Goal: Task Accomplishment & Management: Use online tool/utility

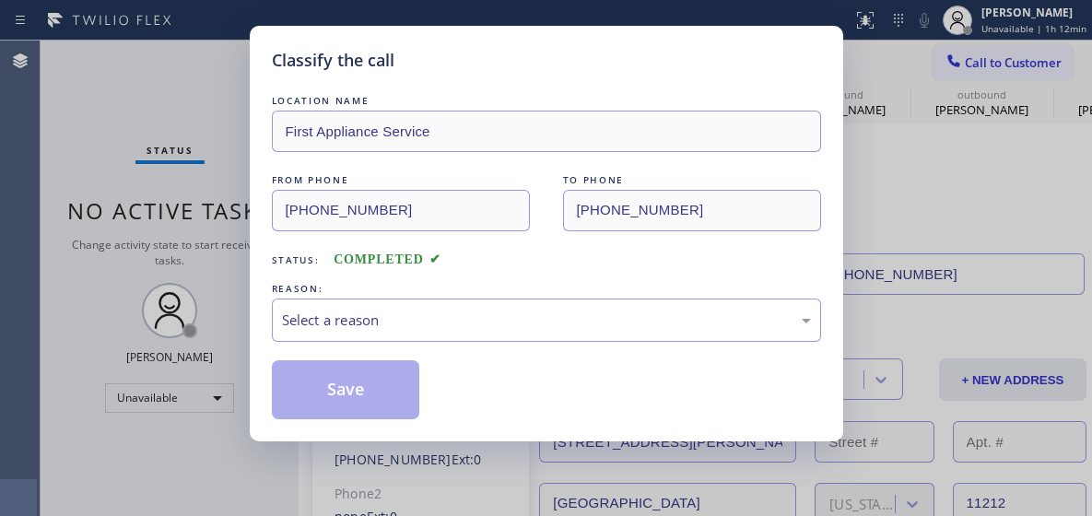
click at [976, 143] on div "Classify the call LOCATION NAME First Appliance Service FROM PHONE [PHONE_NUMBE…" at bounding box center [546, 258] width 1092 height 516
click at [1040, 8] on div "Classify the call LOCATION NAME First Appliance Service FROM PHONE [PHONE_NUMBE…" at bounding box center [546, 258] width 1092 height 516
click at [462, 313] on div "Select a reason" at bounding box center [546, 320] width 529 height 21
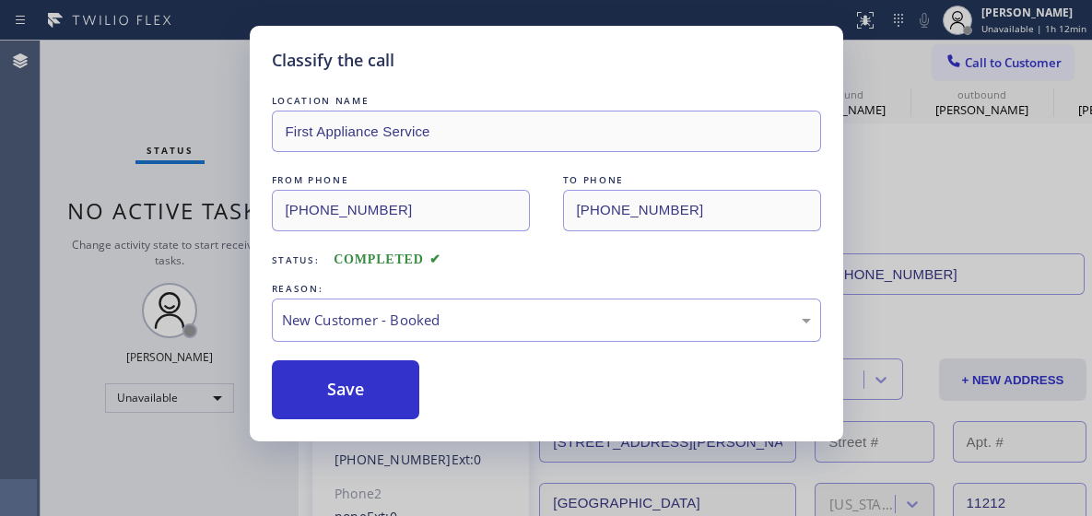
click at [395, 297] on div "REASON:" at bounding box center [546, 288] width 549 height 19
click at [423, 335] on div "New Customer - Booked" at bounding box center [546, 319] width 549 height 43
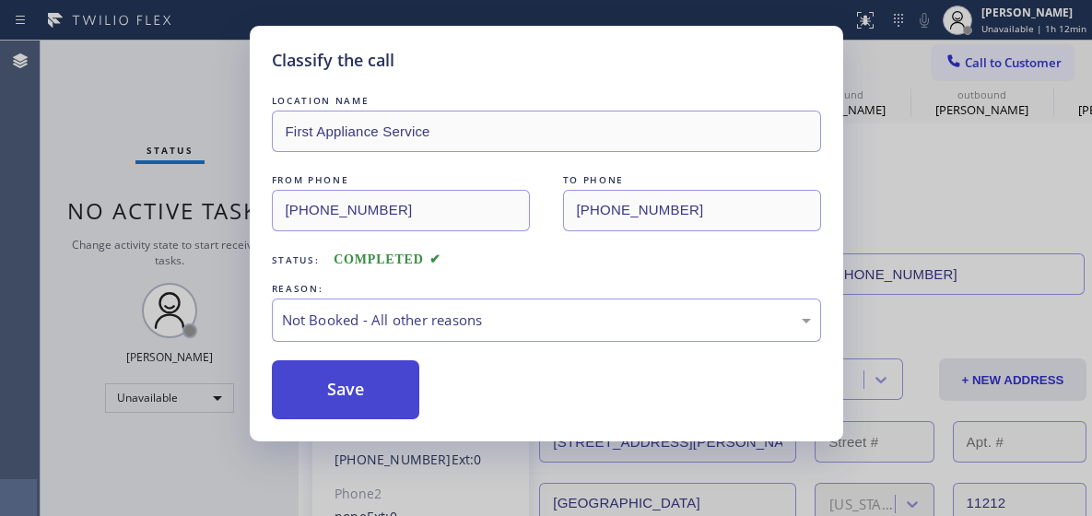
click at [374, 370] on button "Save" at bounding box center [346, 389] width 148 height 59
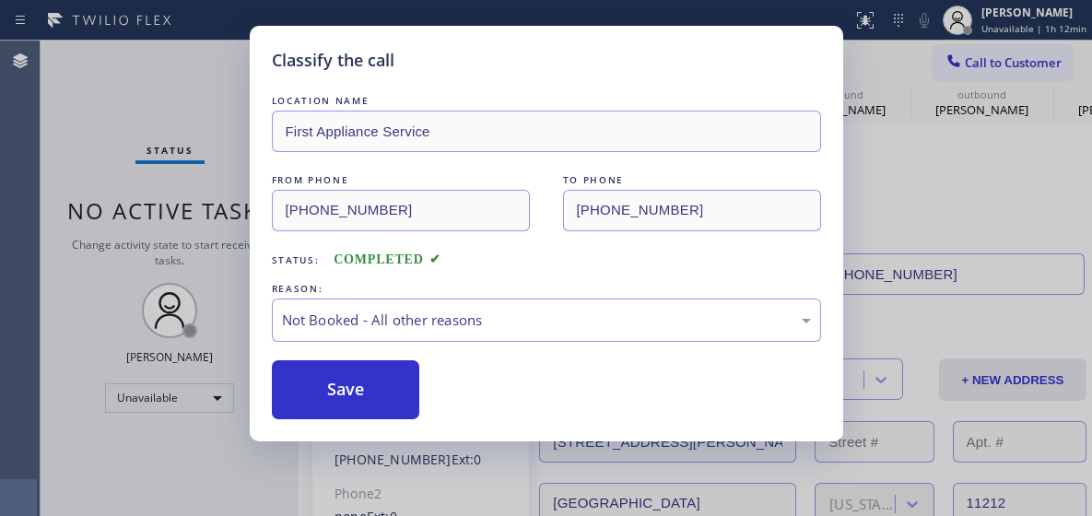
click at [313, 385] on div "Back to Dashboard Change Sender ID Customers Technicians Select a contact Outbo…" at bounding box center [694, 278] width 793 height 475
click at [309, 382] on div "Back to Dashboard Change Sender ID Customers Technicians Select a contact Outbo…" at bounding box center [694, 278] width 793 height 475
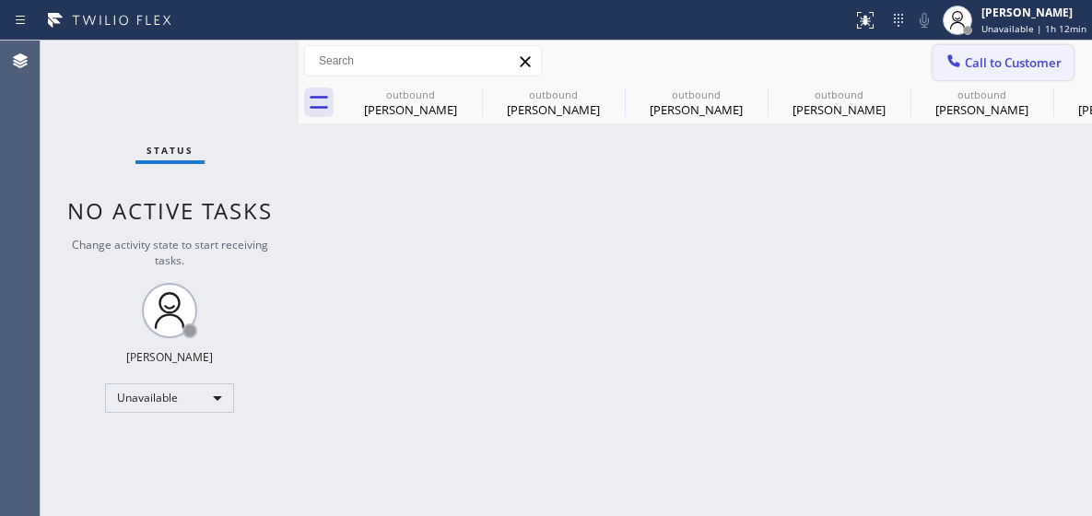
click at [1009, 58] on span "Call to Customer" at bounding box center [1013, 62] width 97 height 17
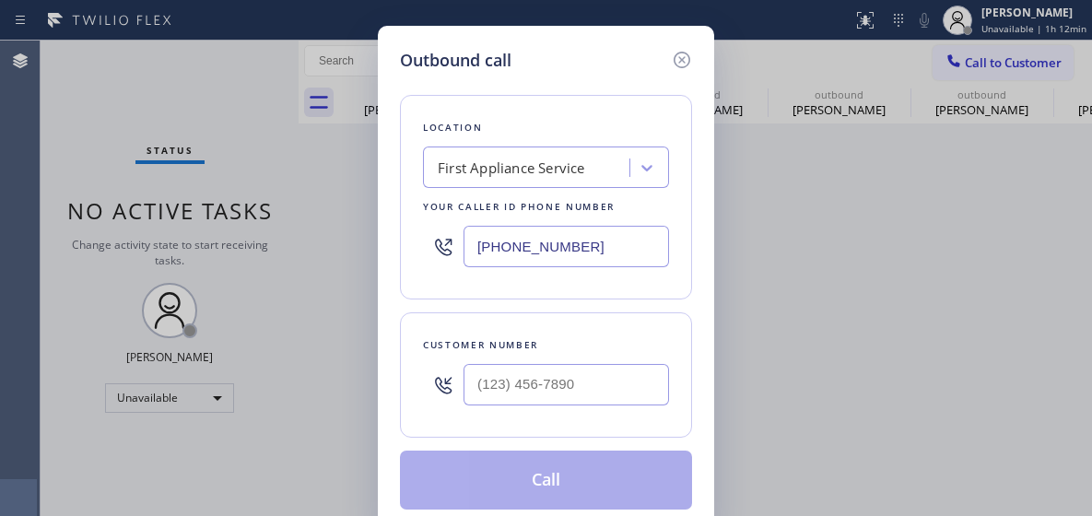
click at [520, 240] on input "[PHONE_NUMBER]" at bounding box center [565, 246] width 205 height 41
paste input "20) 307-7285"
type input "[PHONE_NUMBER]"
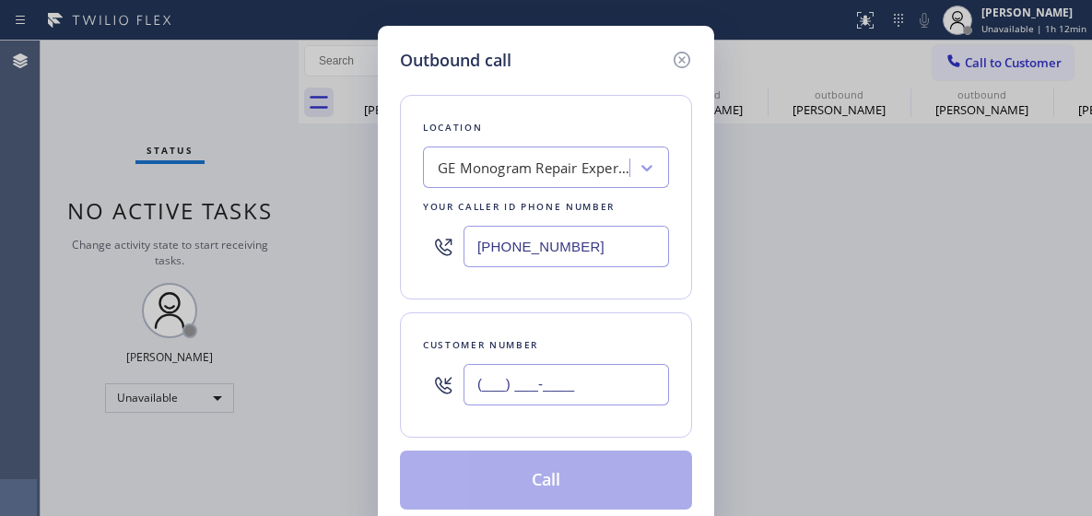
click at [536, 396] on input "(___) ___-____" at bounding box center [565, 384] width 205 height 41
paste input "720) 301-4971"
type input "[PHONE_NUMBER]"
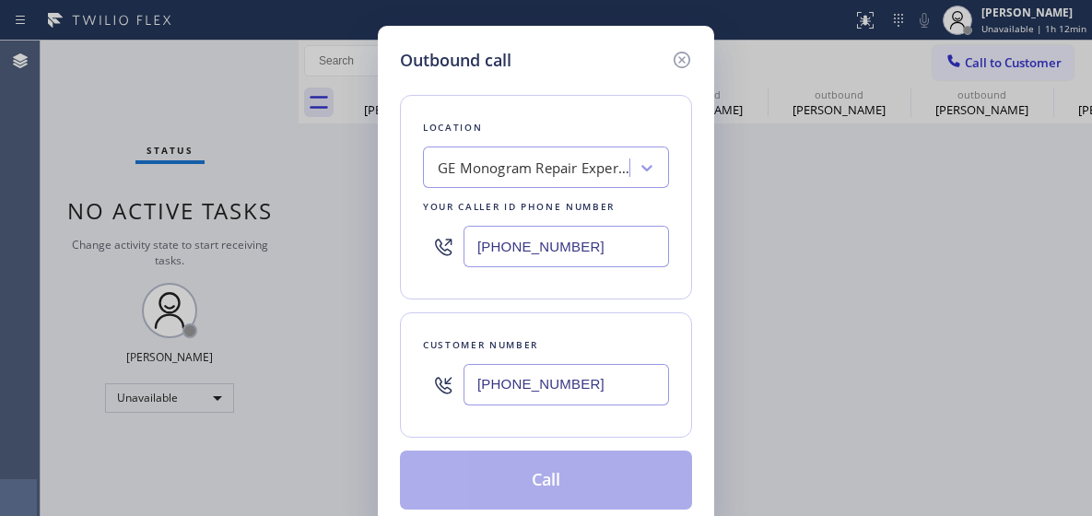
click at [540, 447] on div "Location GE Monogram Repair Expert [GEOGRAPHIC_DATA] Your caller id phone numbe…" at bounding box center [546, 291] width 292 height 437
click at [548, 471] on button "Call" at bounding box center [546, 480] width 292 height 59
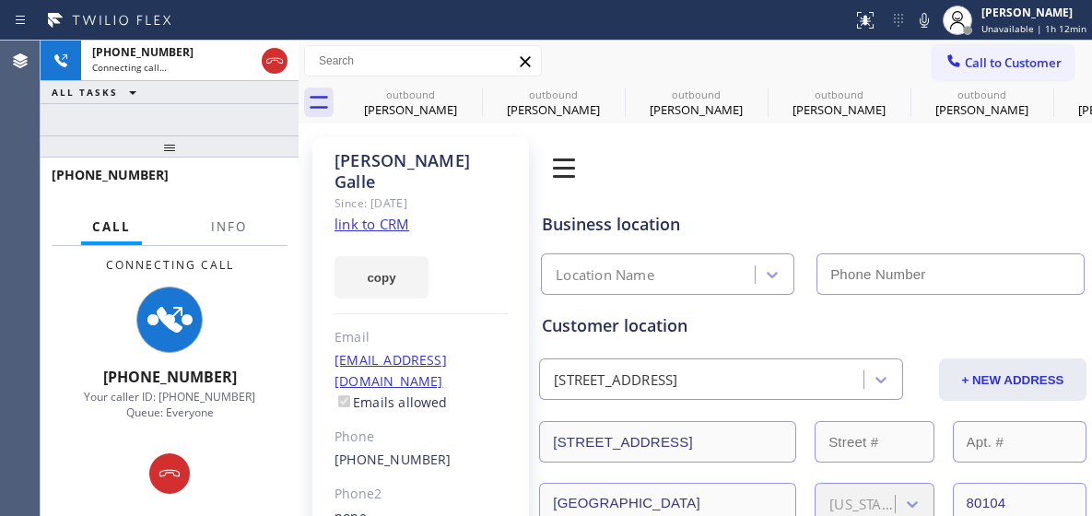
type input "[PHONE_NUMBER]"
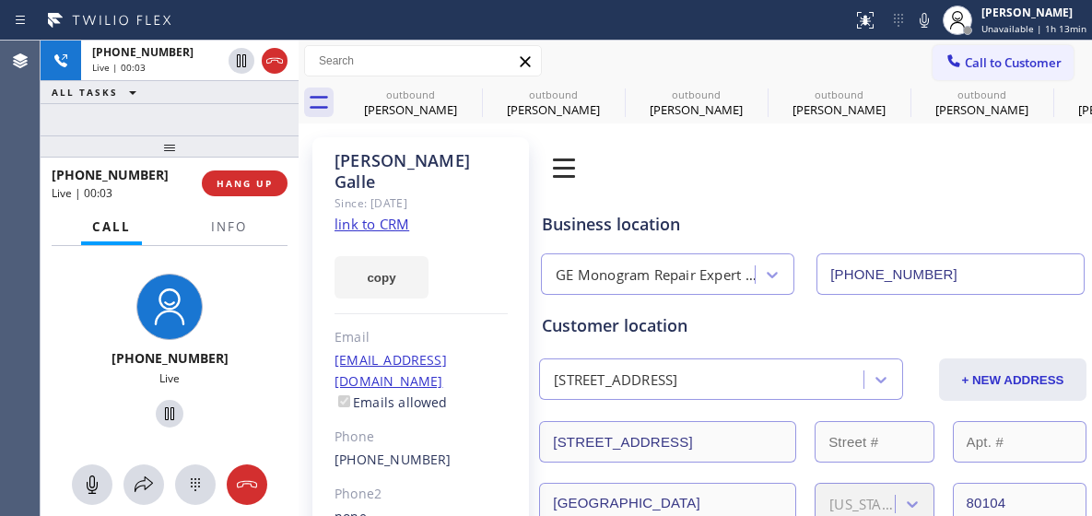
drag, startPoint x: 238, startPoint y: 471, endPoint x: 227, endPoint y: 97, distance: 374.2
click at [237, 472] on button at bounding box center [247, 484] width 41 height 41
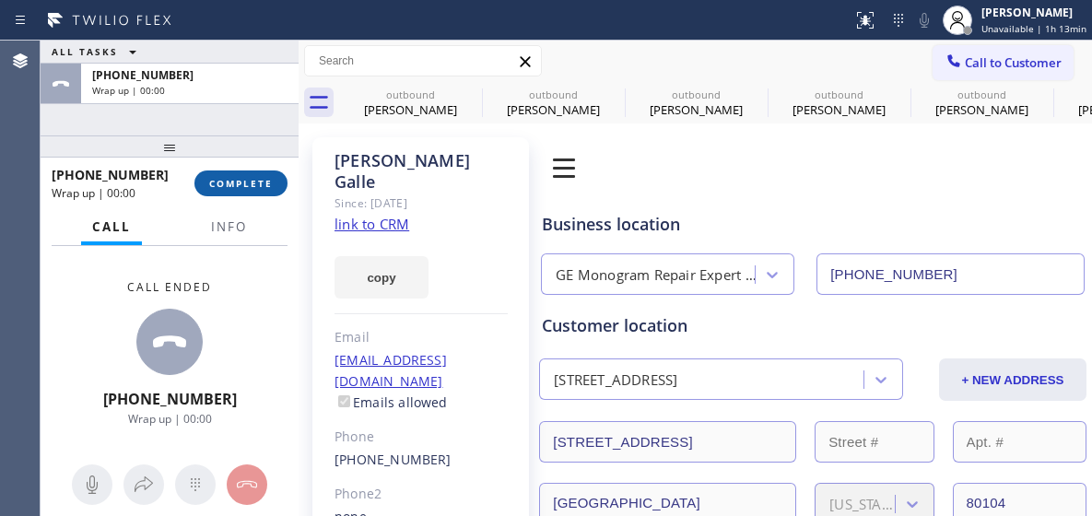
click at [263, 187] on span "COMPLETE" at bounding box center [241, 183] width 64 height 13
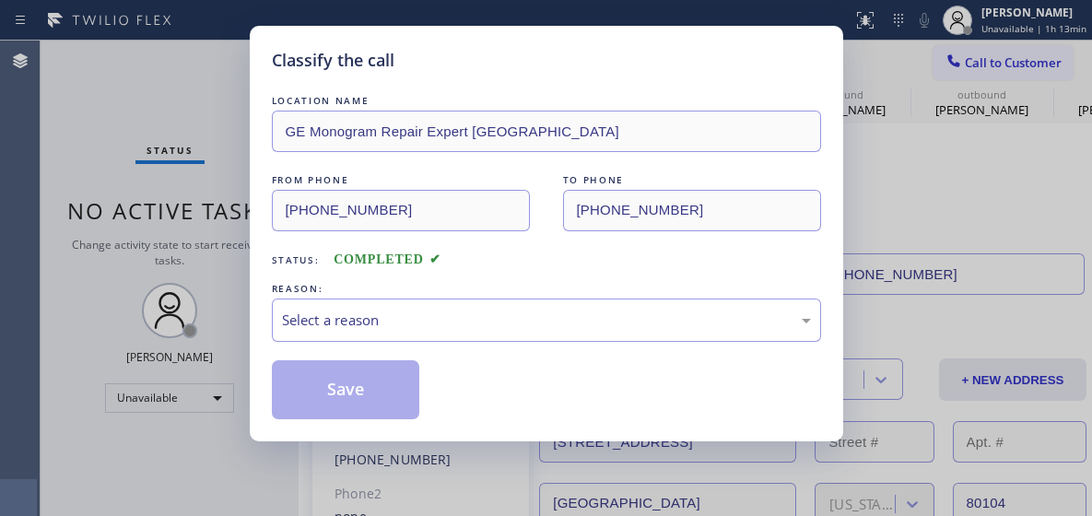
click at [388, 267] on div "Status: COMPLETED" at bounding box center [546, 254] width 549 height 29
click at [411, 310] on div "Select a reason" at bounding box center [546, 320] width 529 height 21
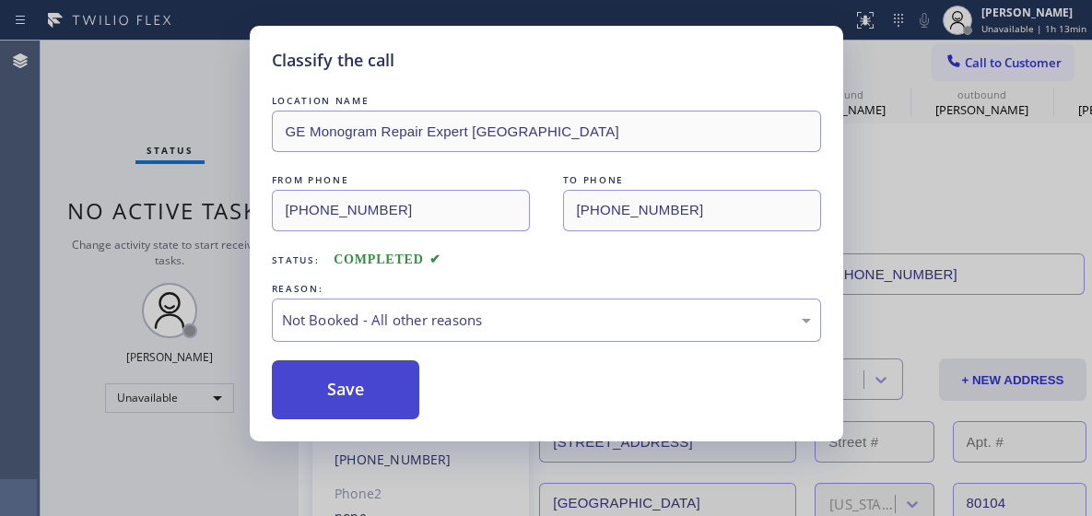
click at [370, 375] on button "Save" at bounding box center [346, 389] width 148 height 59
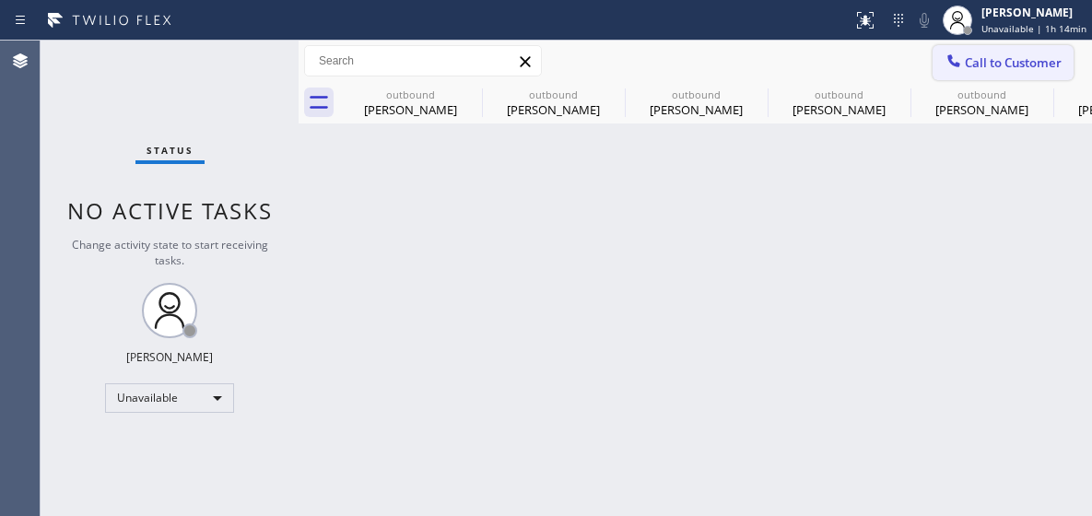
click at [991, 67] on span "Call to Customer" at bounding box center [1013, 62] width 97 height 17
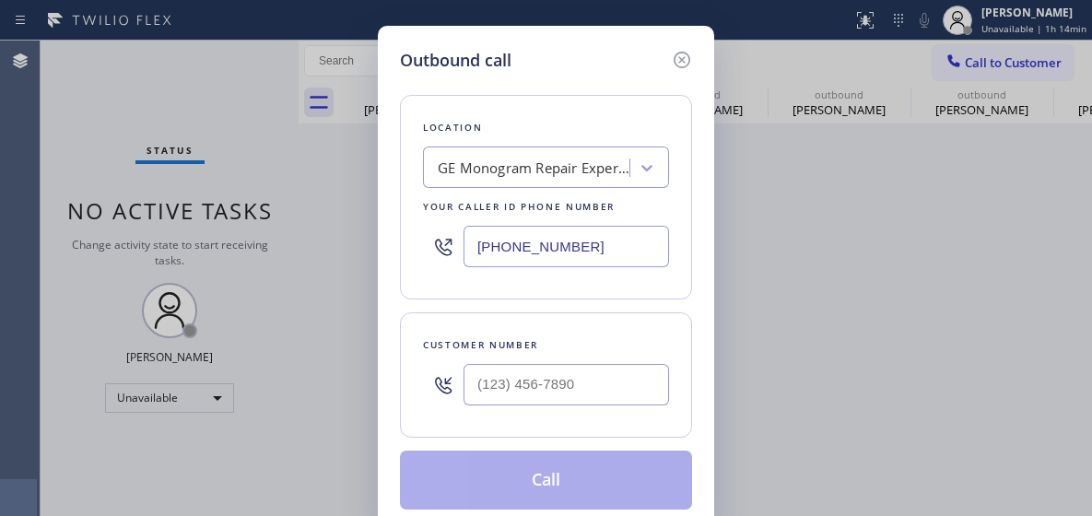
click at [497, 240] on input "[PHONE_NUMBER]" at bounding box center [565, 246] width 205 height 41
paste input "833) 692-2271"
type input "[PHONE_NUMBER]"
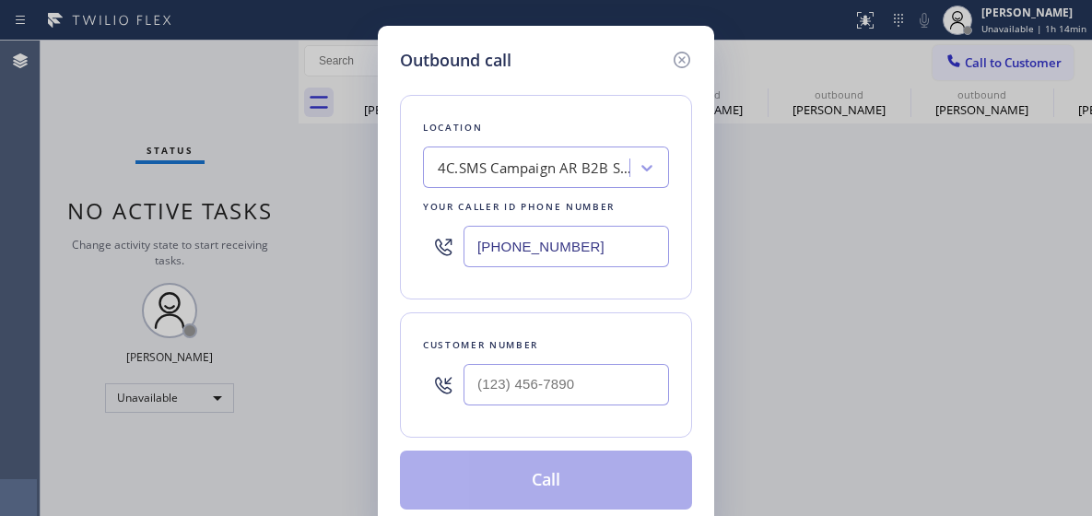
click at [490, 362] on div at bounding box center [565, 385] width 205 height 60
click at [490, 368] on input "(___) ___-____" at bounding box center [565, 384] width 205 height 41
click at [498, 368] on input "(___) ___-____" at bounding box center [565, 384] width 205 height 41
click at [497, 368] on input "(___) ___-____" at bounding box center [565, 384] width 205 height 41
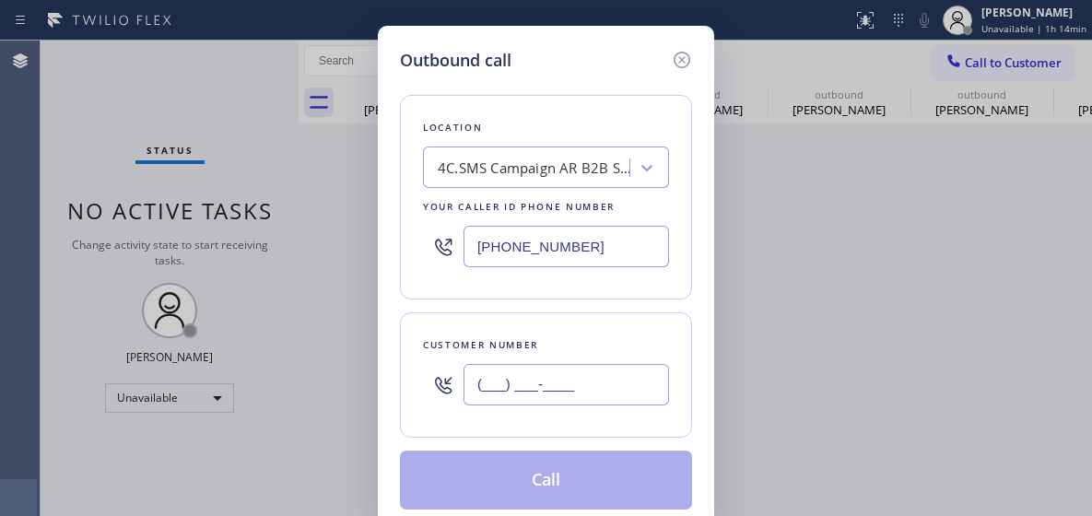
paste input "917) 865-7014"
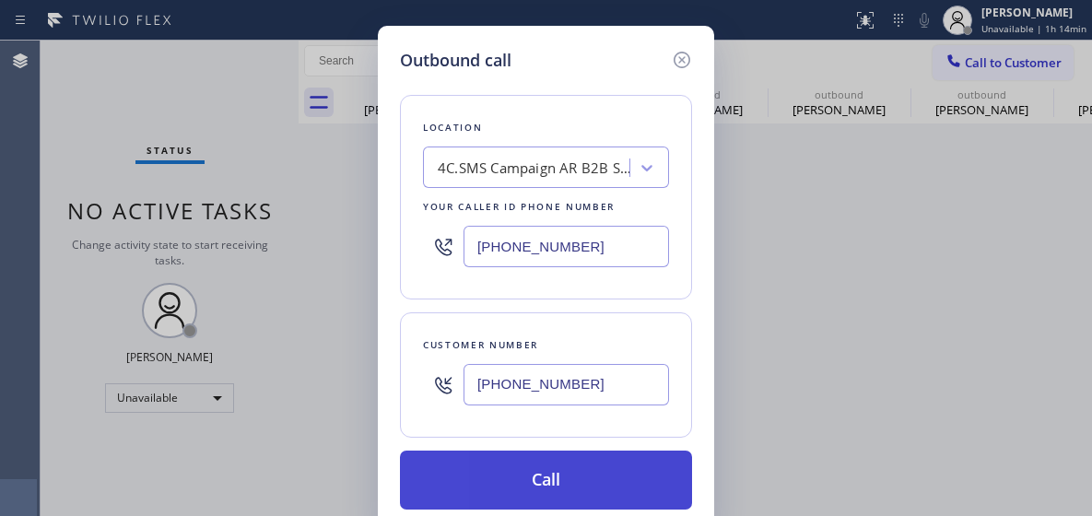
type input "[PHONE_NUMBER]"
click at [525, 459] on button "Call" at bounding box center [546, 480] width 292 height 59
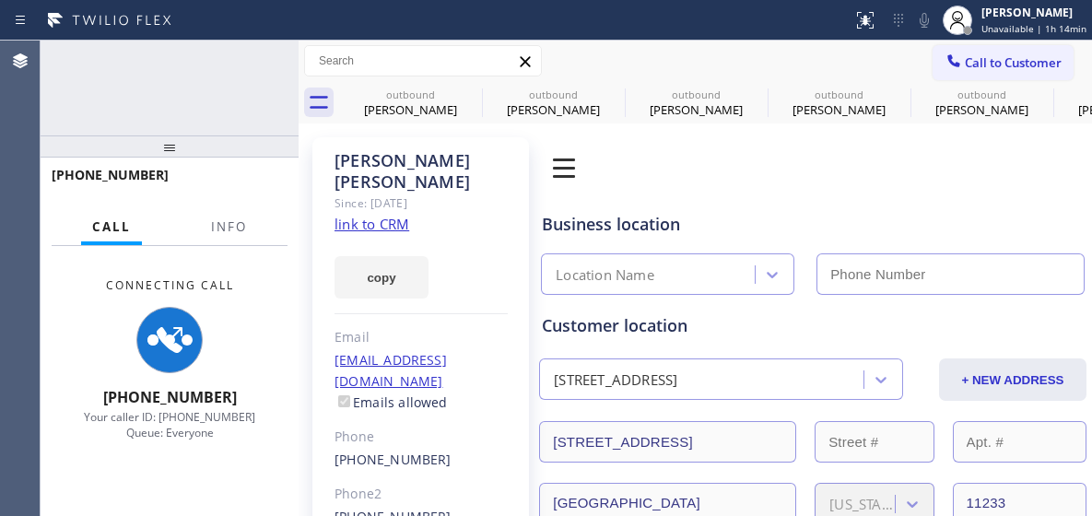
type input "[PHONE_NUMBER]"
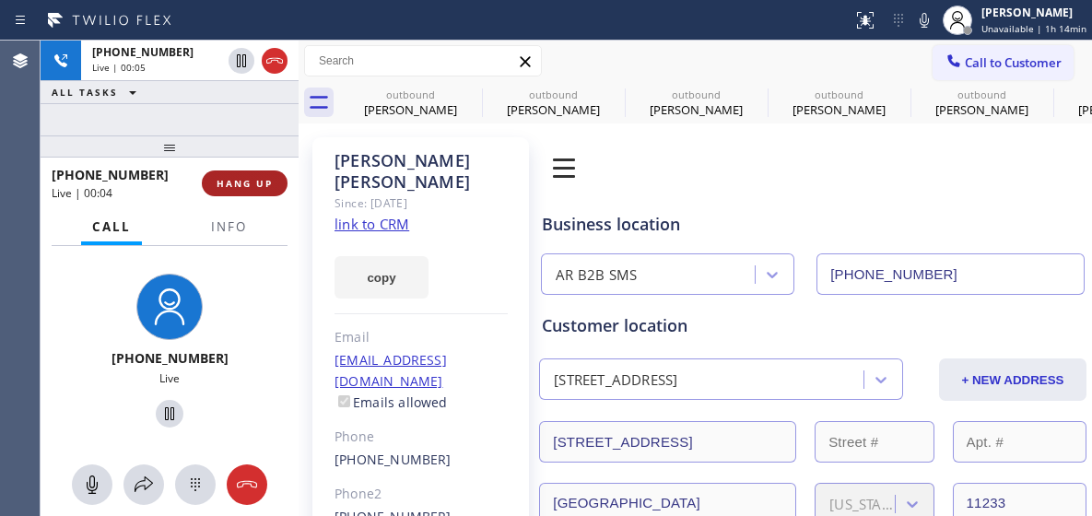
click at [234, 186] on span "HANG UP" at bounding box center [245, 183] width 56 height 13
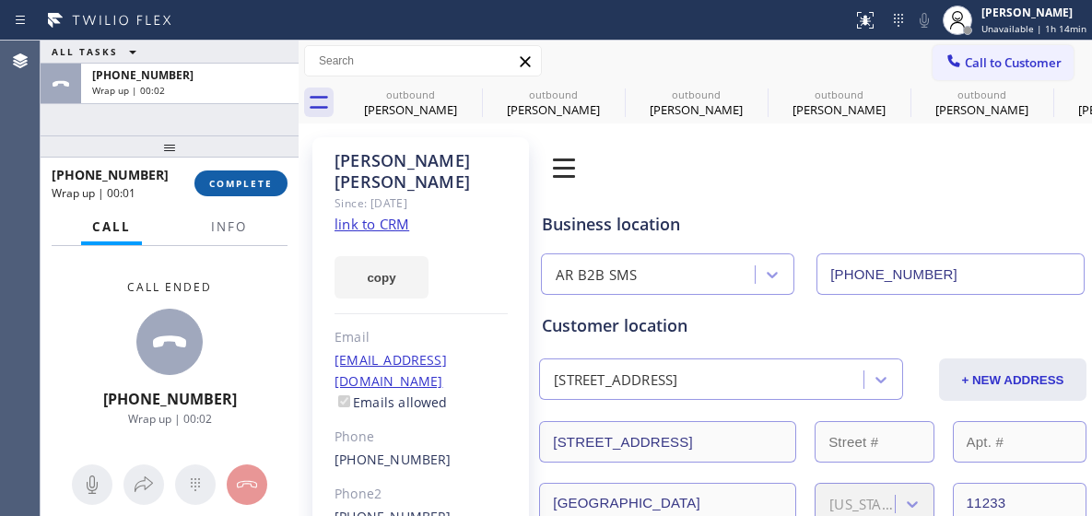
click at [236, 181] on span "COMPLETE" at bounding box center [241, 183] width 64 height 13
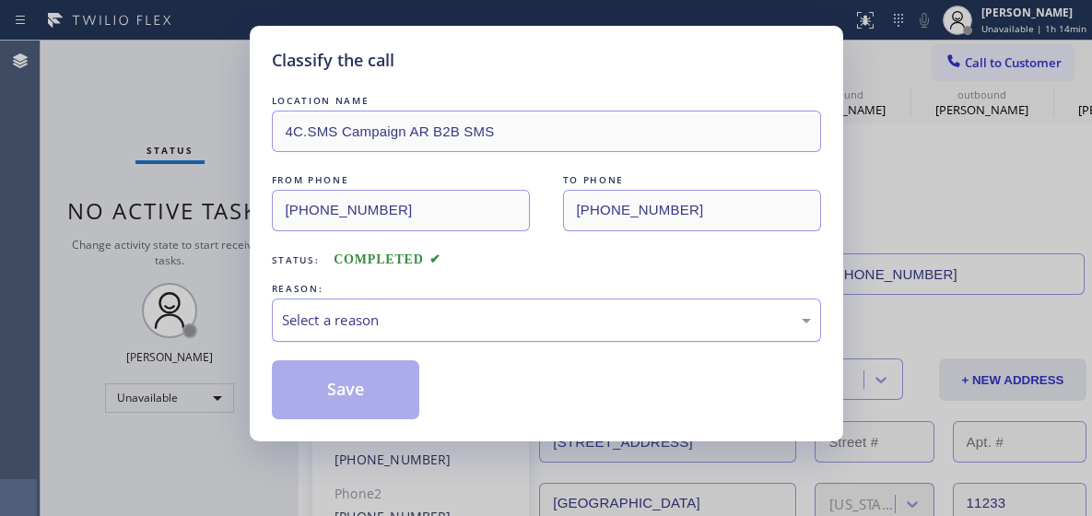
click at [376, 317] on div "Select a reason" at bounding box center [546, 320] width 529 height 21
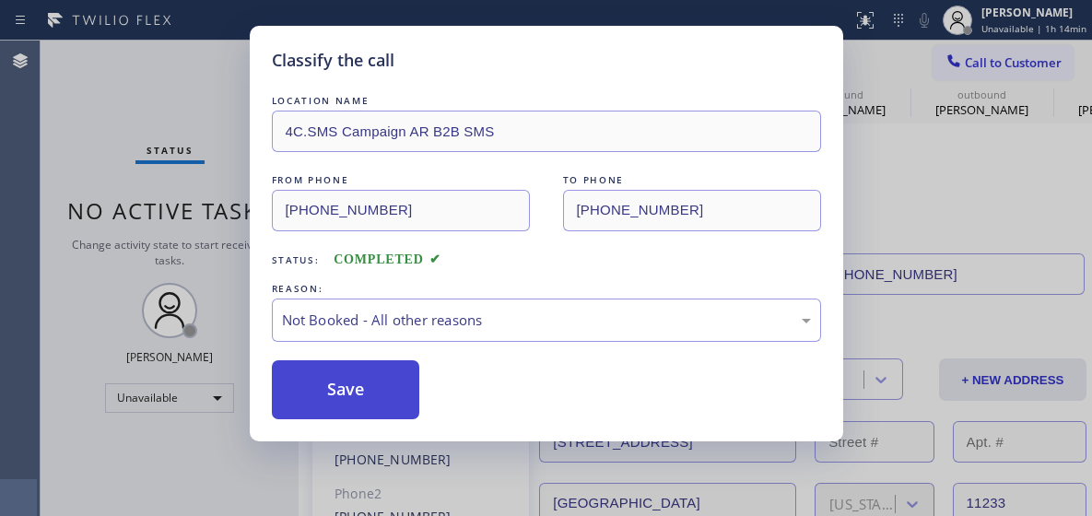
click at [396, 372] on button "Save" at bounding box center [346, 389] width 148 height 59
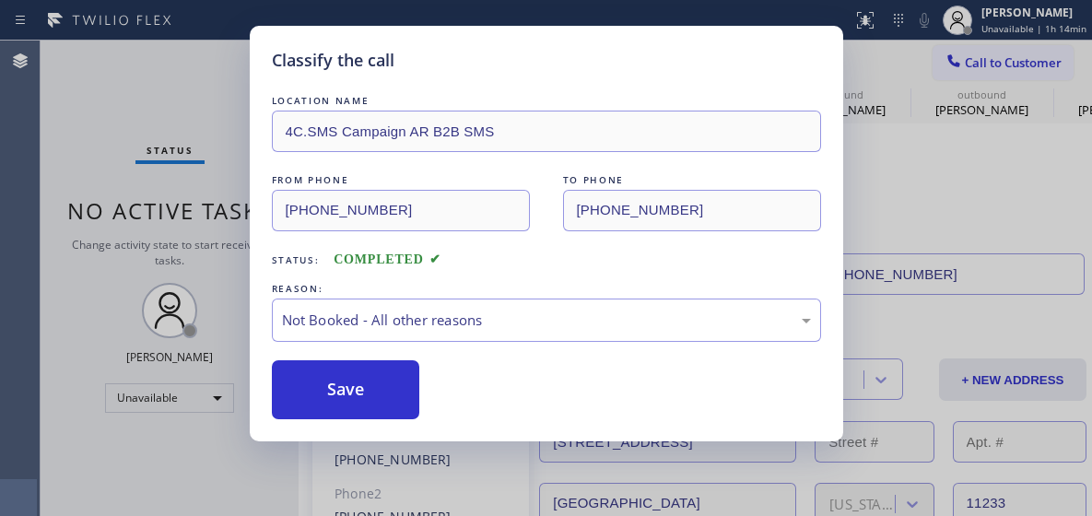
click at [374, 369] on div "Back to Dashboard Change Sender ID Customers Technicians Select a contact Outbo…" at bounding box center [694, 278] width 793 height 475
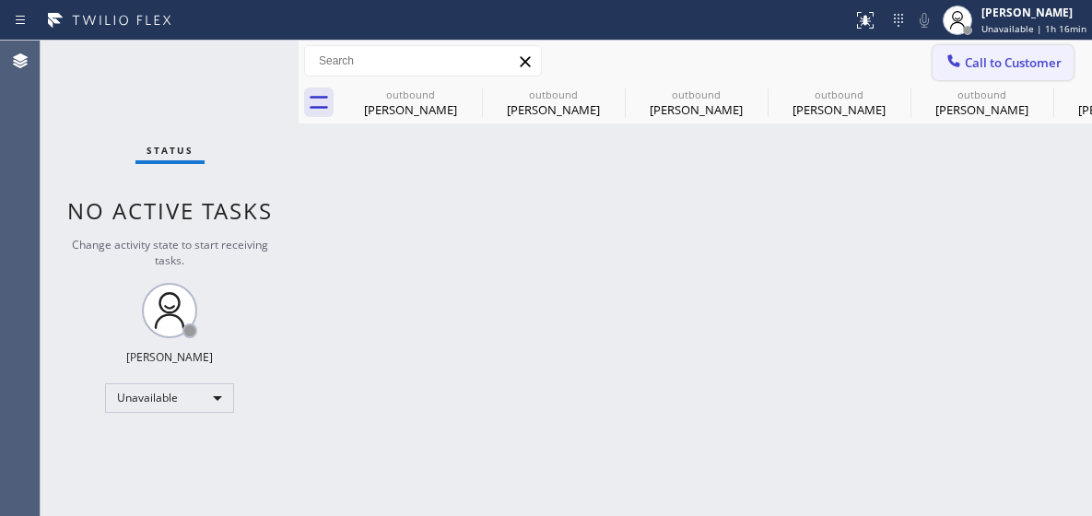
click at [1013, 72] on button "Call to Customer" at bounding box center [1002, 62] width 141 height 35
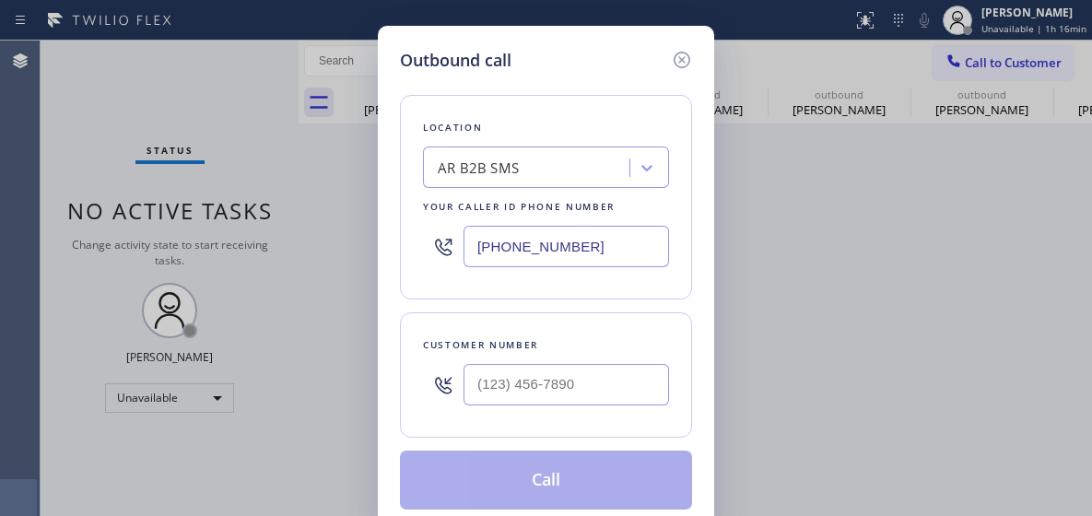
click at [497, 235] on input "[PHONE_NUMBER]" at bounding box center [565, 246] width 205 height 41
paste input "408) 709-7384"
type input "[PHONE_NUMBER]"
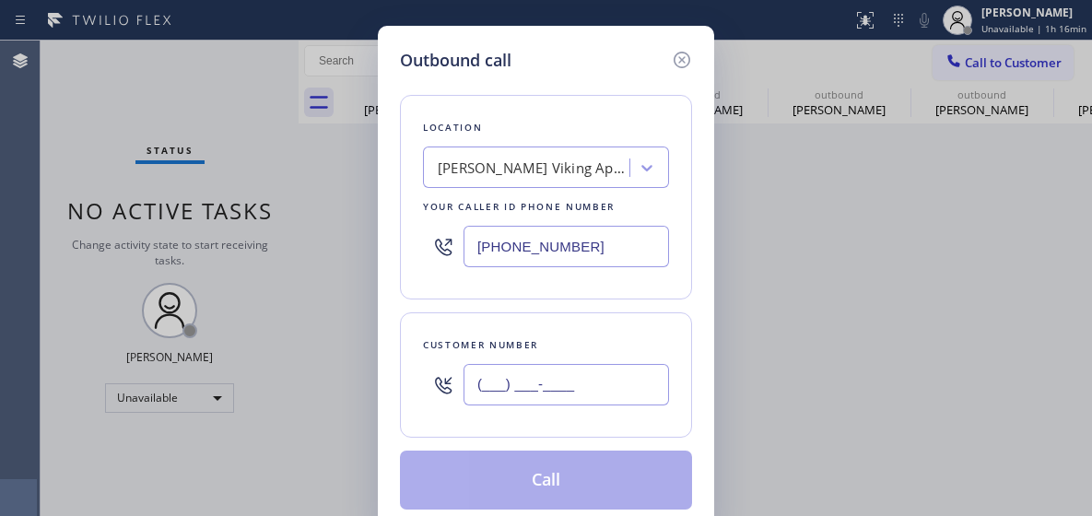
click at [515, 372] on input "(___) ___-____" at bounding box center [565, 384] width 205 height 41
paste input "415) 846-7199"
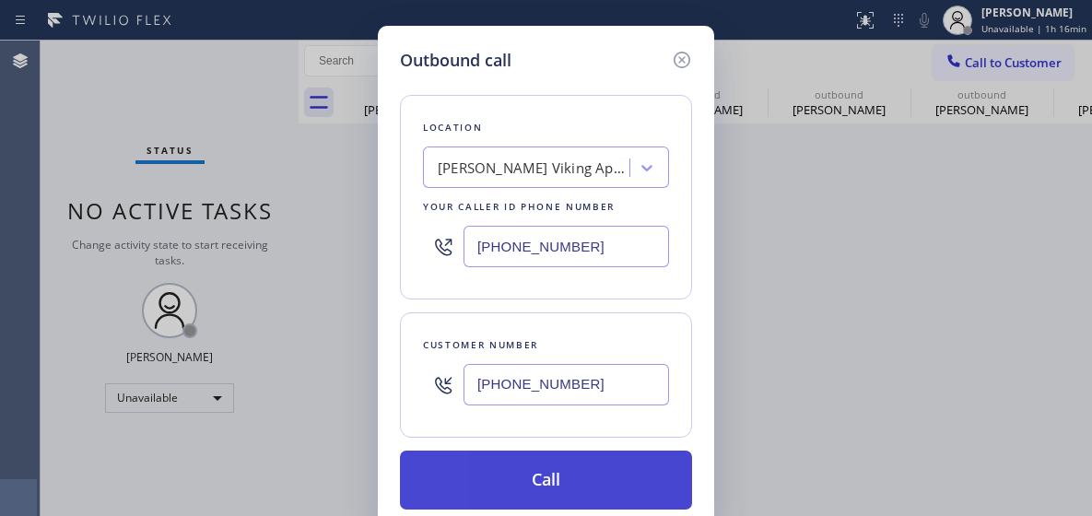
type input "[PHONE_NUMBER]"
click at [524, 482] on button "Call" at bounding box center [546, 480] width 292 height 59
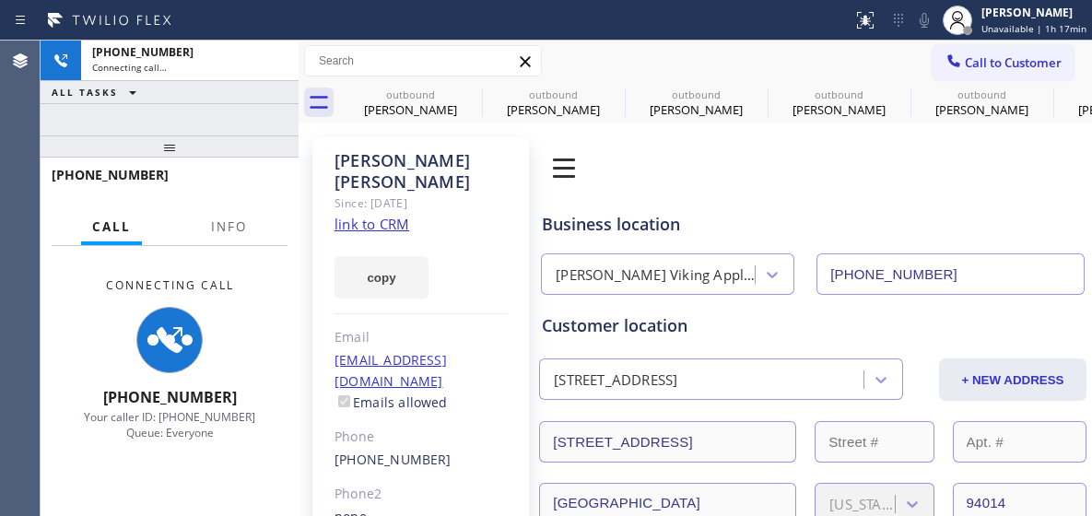
type input "[PHONE_NUMBER]"
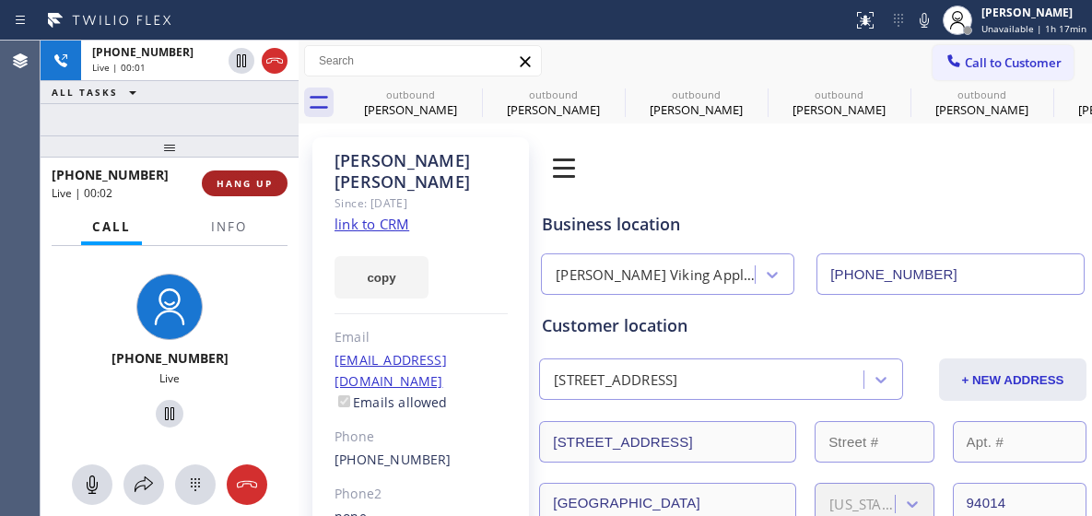
click at [262, 178] on span "HANG UP" at bounding box center [245, 183] width 56 height 13
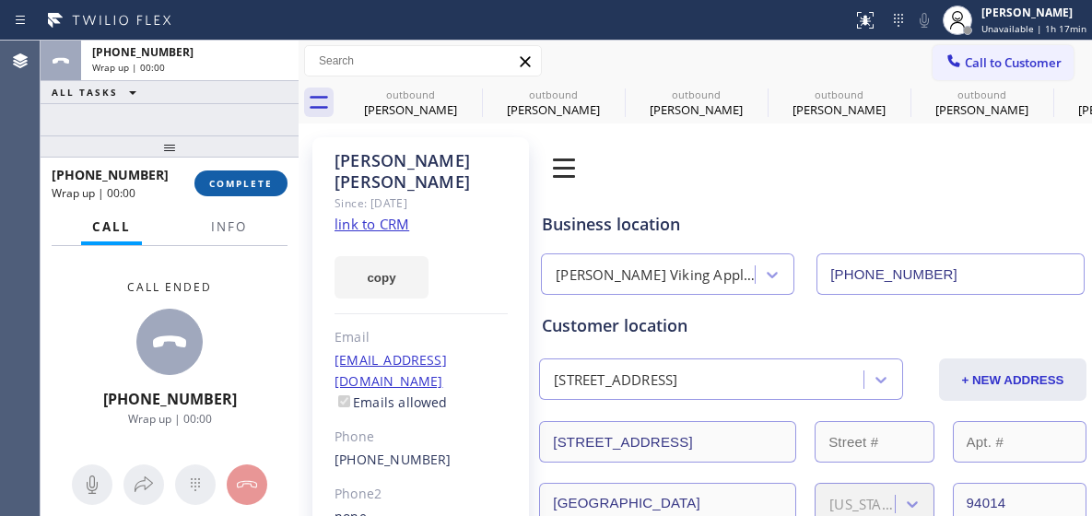
click at [256, 179] on span "COMPLETE" at bounding box center [241, 183] width 64 height 13
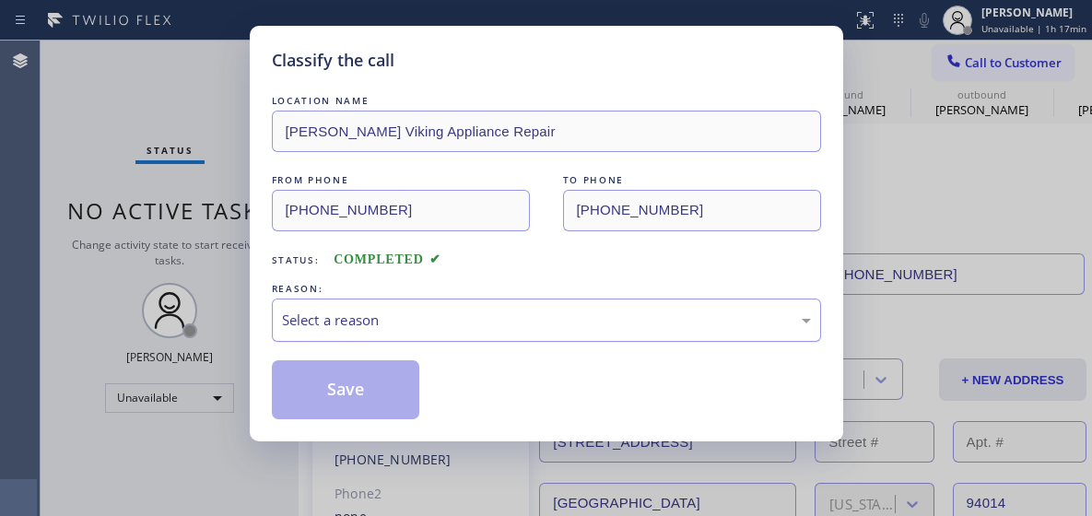
click at [369, 312] on div "Select a reason" at bounding box center [546, 320] width 529 height 21
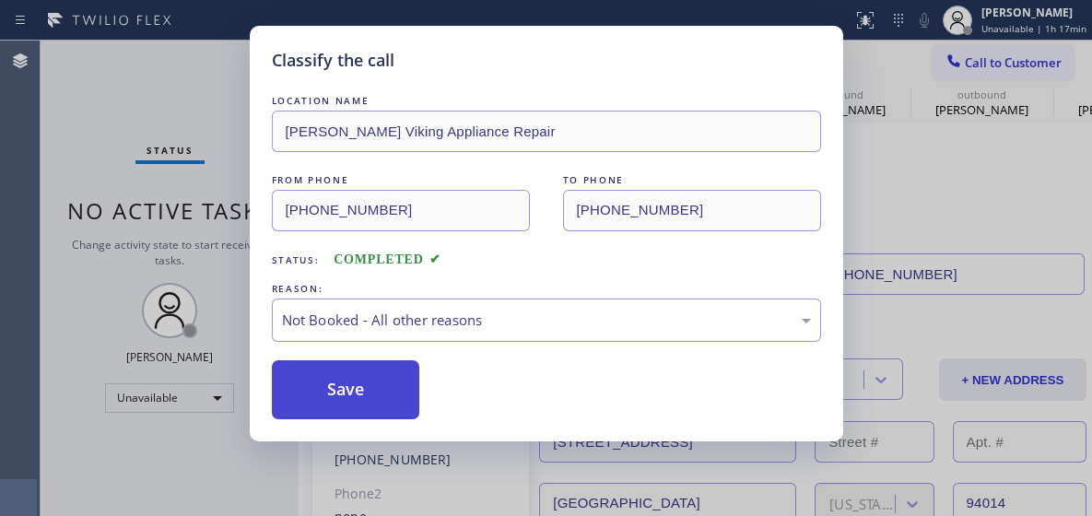
click at [388, 380] on button "Save" at bounding box center [346, 389] width 148 height 59
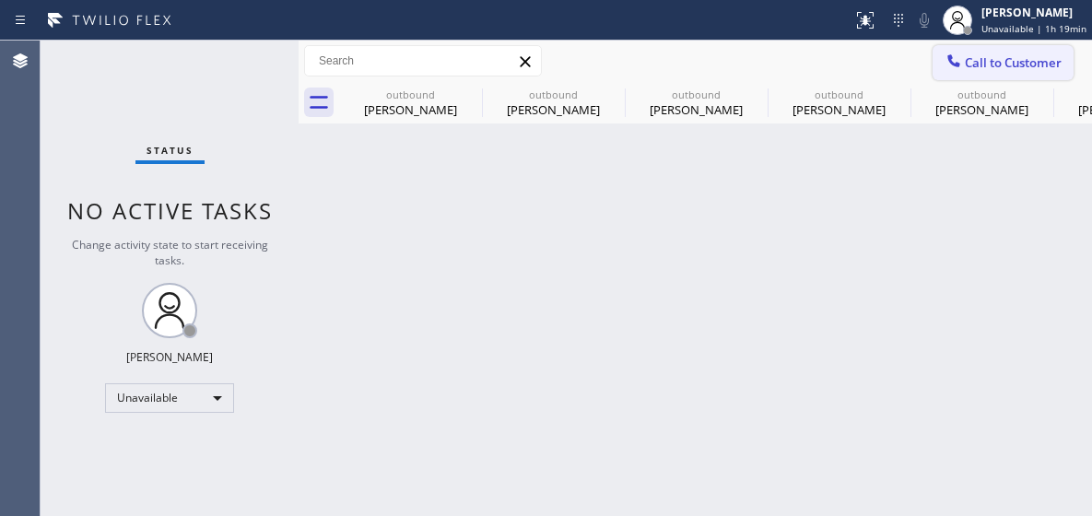
click at [1026, 54] on span "Call to Customer" at bounding box center [1013, 62] width 97 height 17
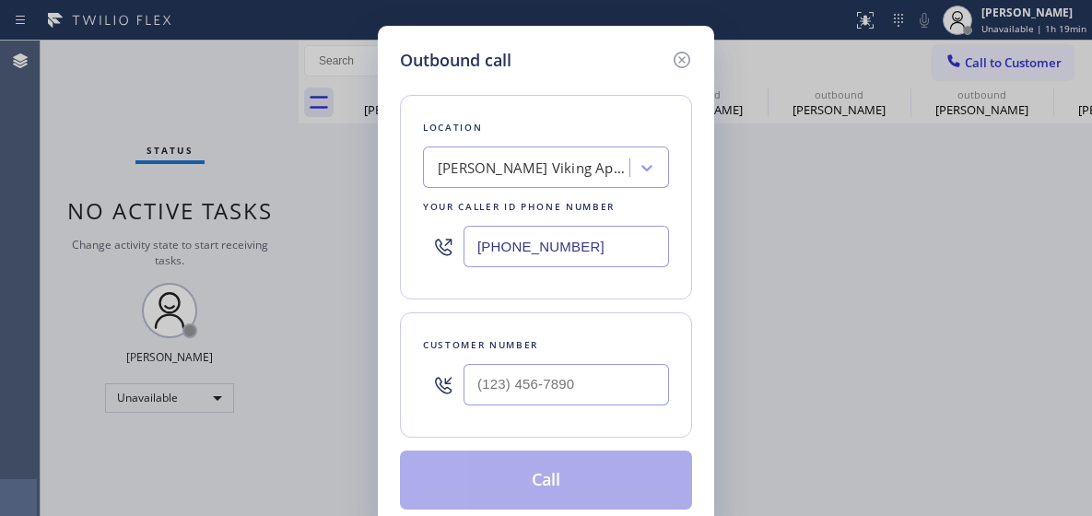
click at [506, 251] on input "[PHONE_NUMBER]" at bounding box center [565, 246] width 205 height 41
paste input "855) 731-4952"
type input "[PHONE_NUMBER]"
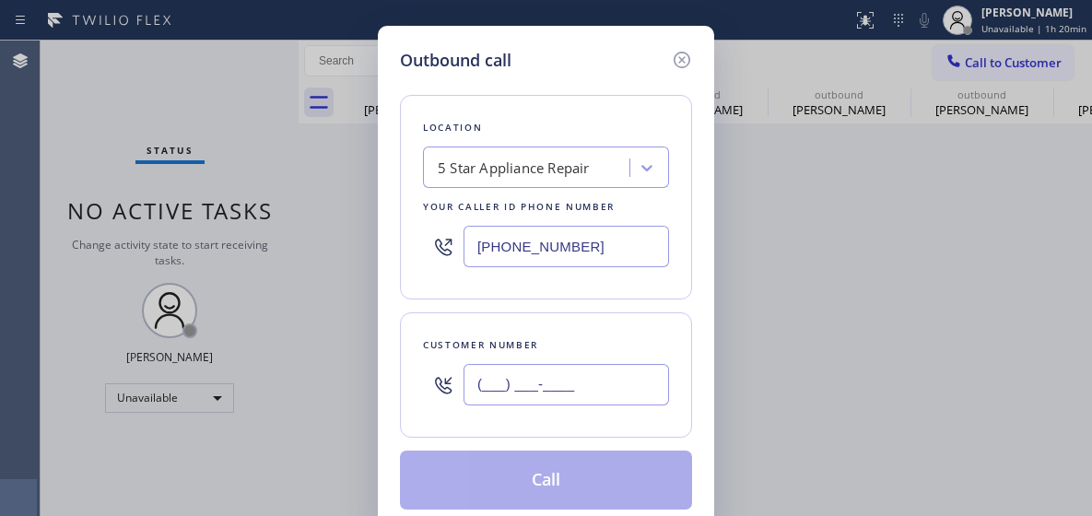
click at [508, 398] on input "(___) ___-____" at bounding box center [565, 384] width 205 height 41
paste input "310) 261-6696"
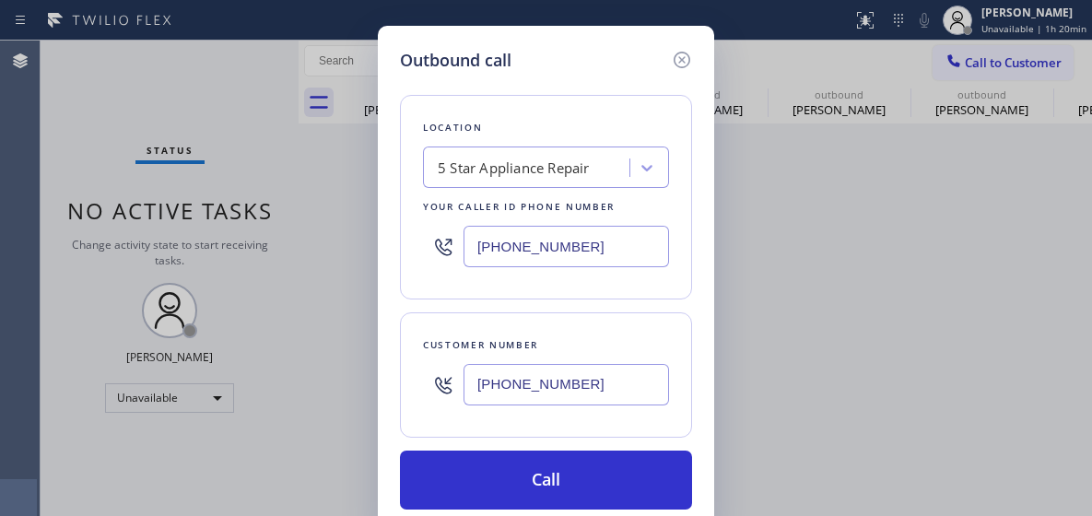
type input "[PHONE_NUMBER]"
click at [577, 509] on div "Outbound call Location 5 Star Appliance Repair Your caller id phone number [PHO…" at bounding box center [546, 279] width 336 height 506
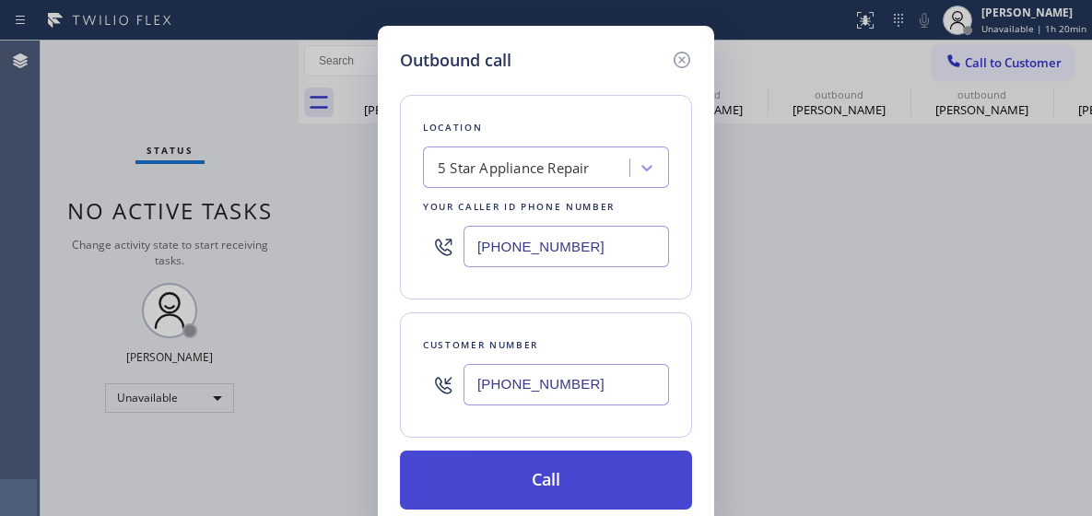
click at [575, 499] on button "Call" at bounding box center [546, 480] width 292 height 59
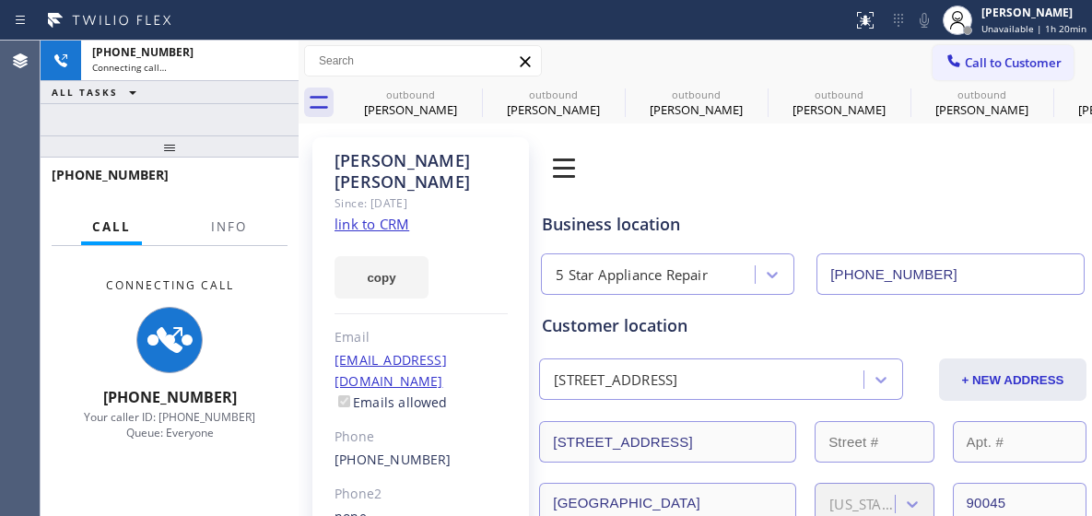
type input "[PHONE_NUMBER]"
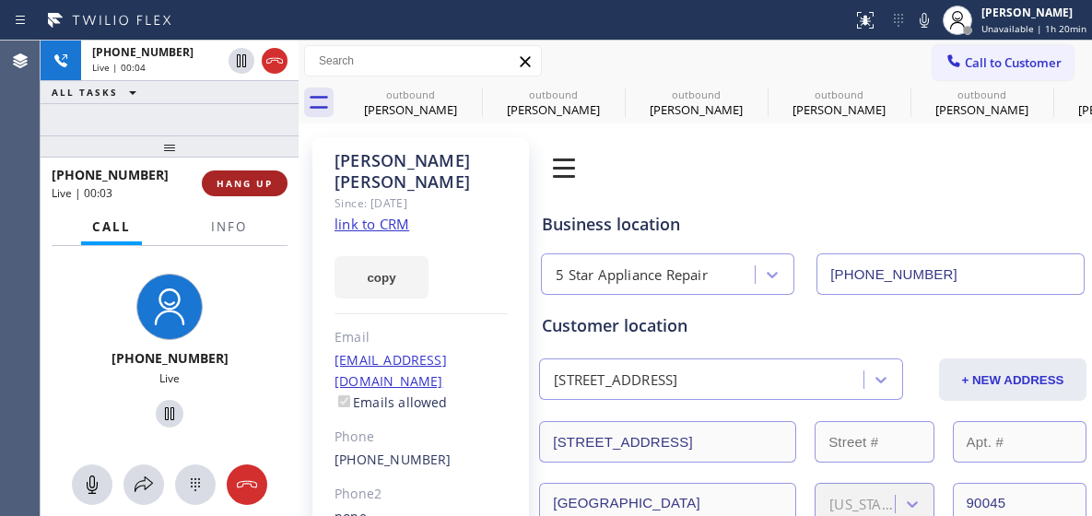
click at [248, 187] on span "HANG UP" at bounding box center [245, 183] width 56 height 13
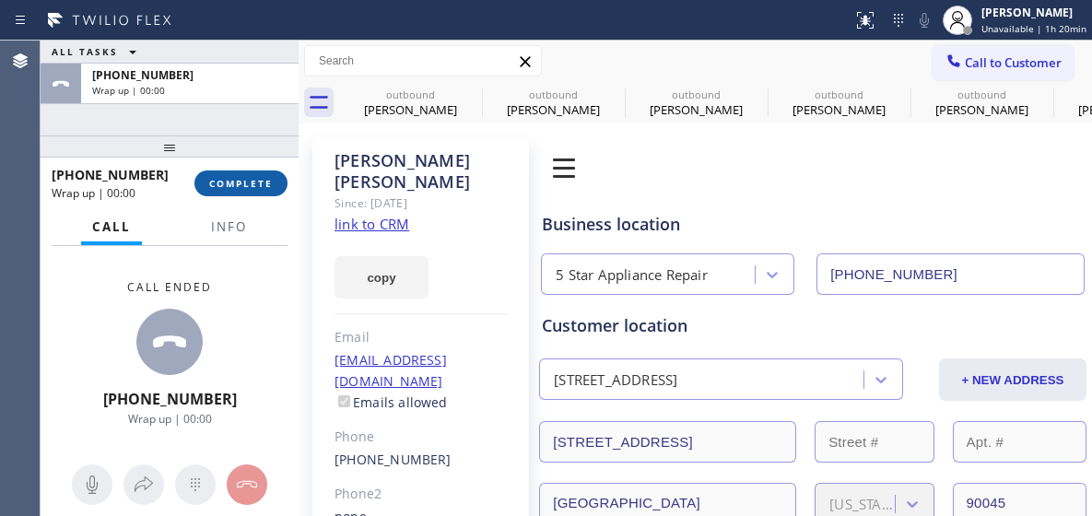
click at [228, 190] on span "COMPLETE" at bounding box center [241, 183] width 64 height 13
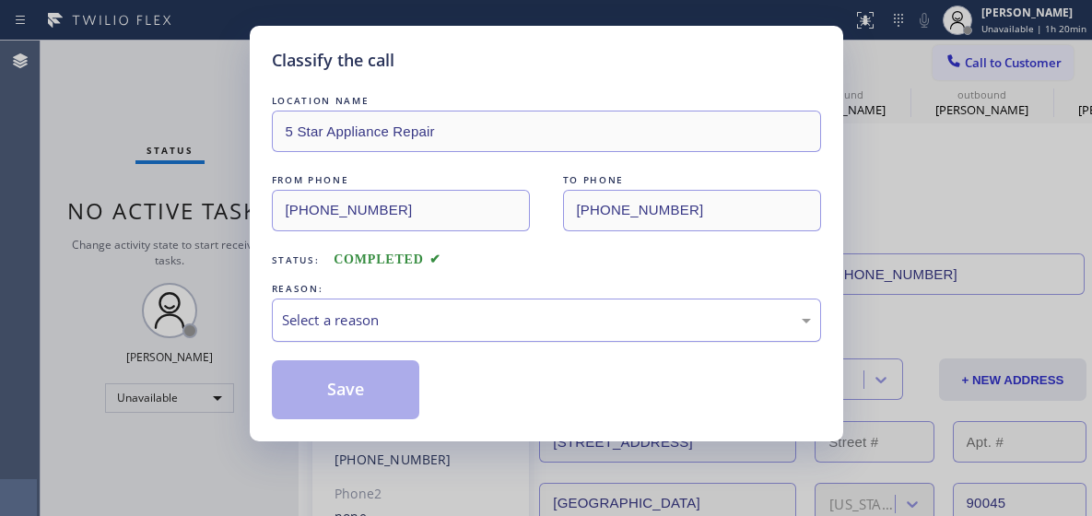
click at [425, 315] on div "Select a reason" at bounding box center [546, 320] width 529 height 21
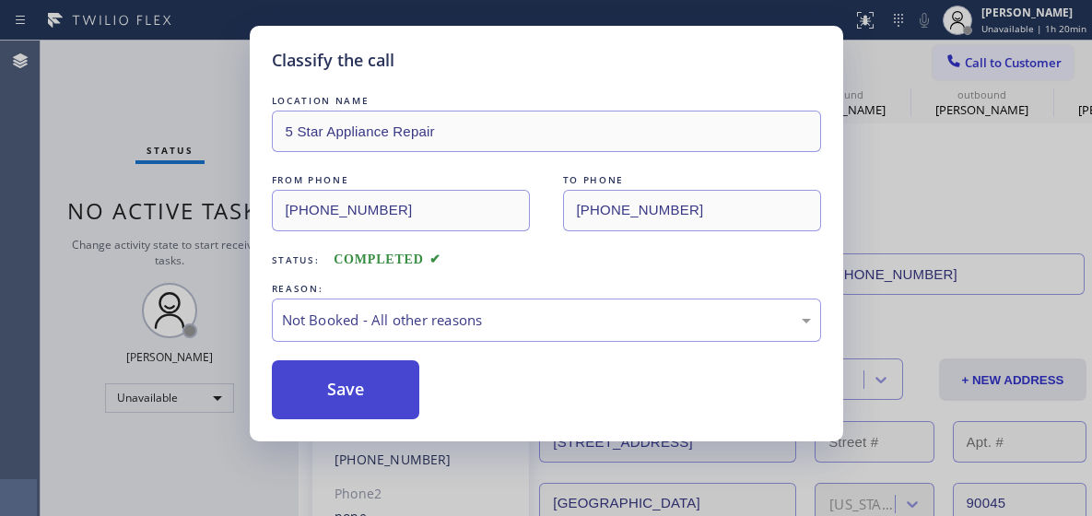
click at [371, 379] on button "Save" at bounding box center [346, 389] width 148 height 59
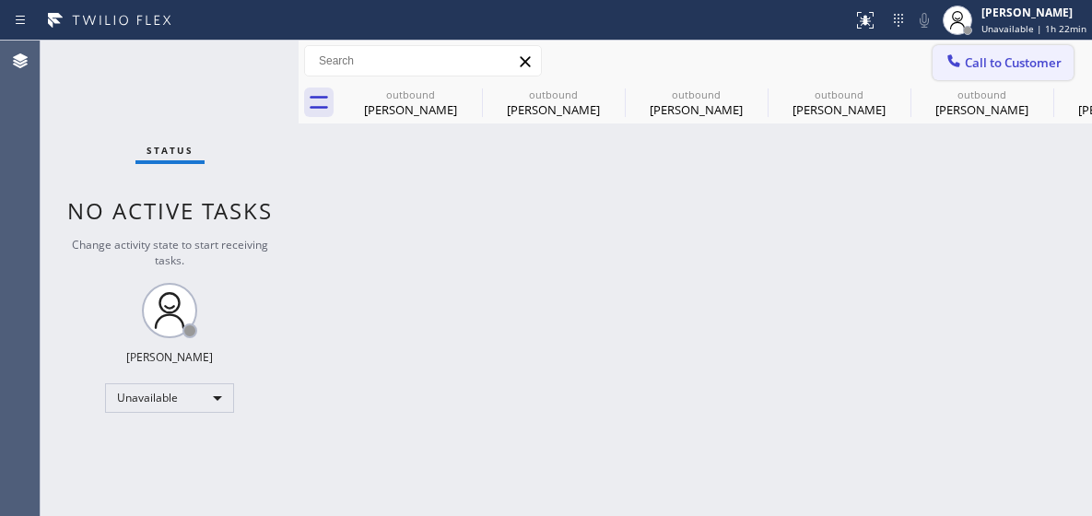
click at [1008, 58] on span "Call to Customer" at bounding box center [1013, 62] width 97 height 17
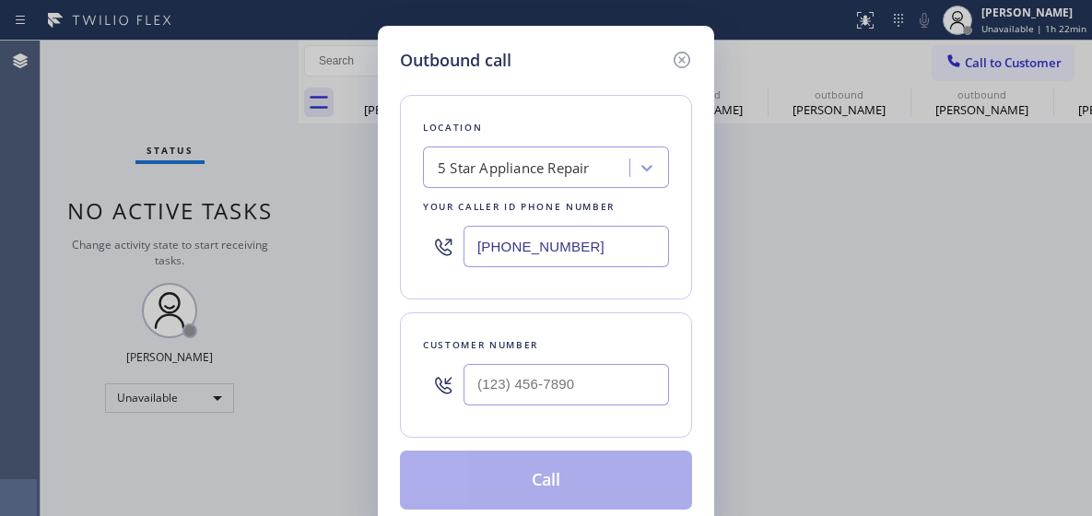
click at [525, 257] on input "[PHONE_NUMBER]" at bounding box center [565, 246] width 205 height 41
click at [525, 256] on input "[PHONE_NUMBER]" at bounding box center [565, 246] width 205 height 41
paste input "206) 202-1006"
type input "[PHONE_NUMBER]"
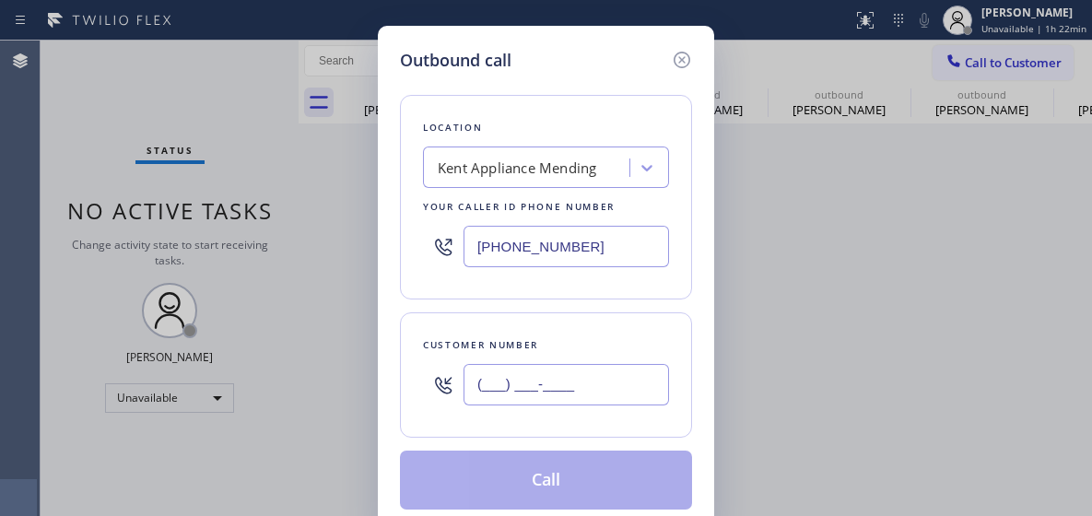
click at [529, 381] on input "(___) ___-____" at bounding box center [565, 384] width 205 height 41
paste input "425) 753-1854"
type input "[PHONE_NUMBER]"
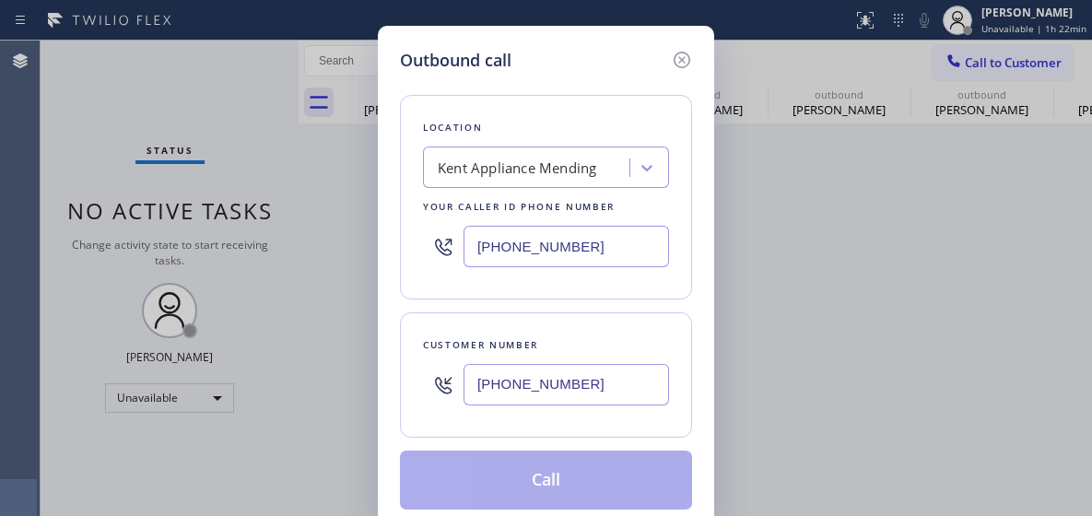
click at [509, 483] on button "Call" at bounding box center [546, 480] width 292 height 59
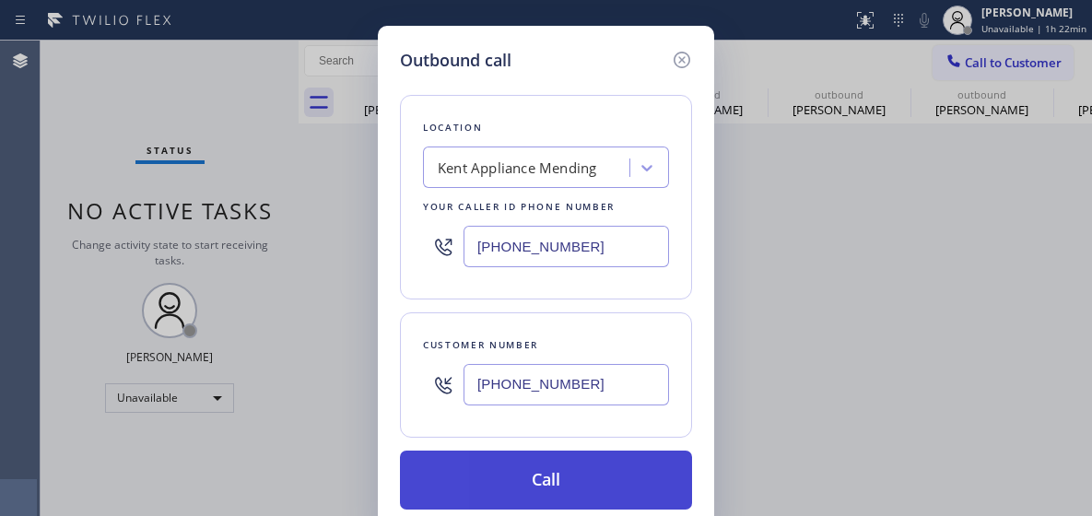
click at [509, 484] on button "Call" at bounding box center [546, 480] width 292 height 59
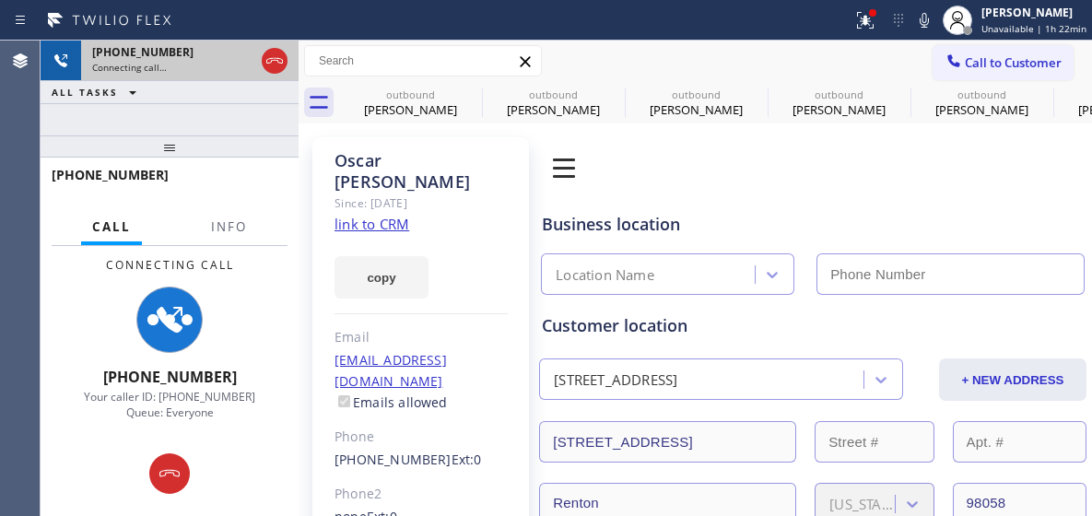
type input "[PHONE_NUMBER]"
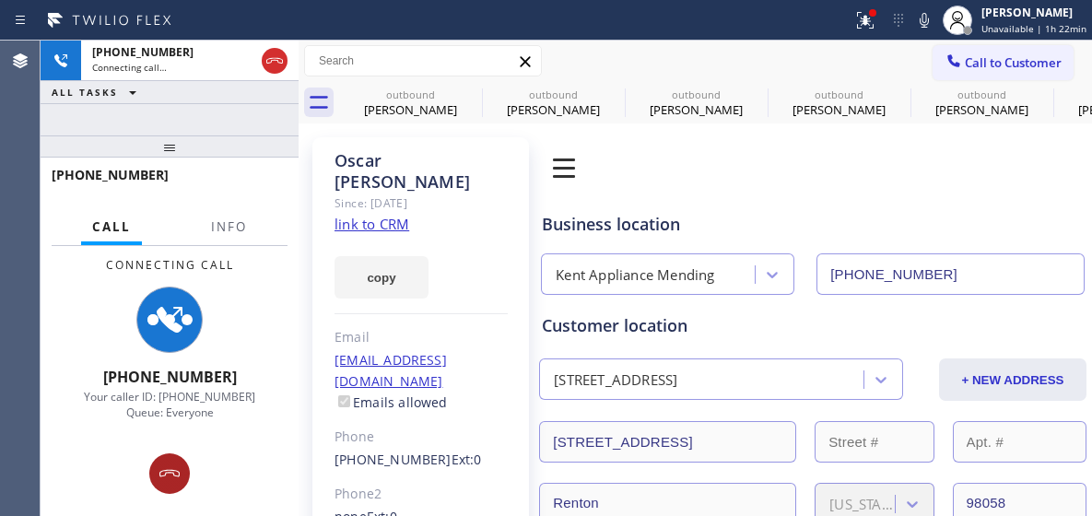
click at [167, 454] on button at bounding box center [169, 473] width 41 height 41
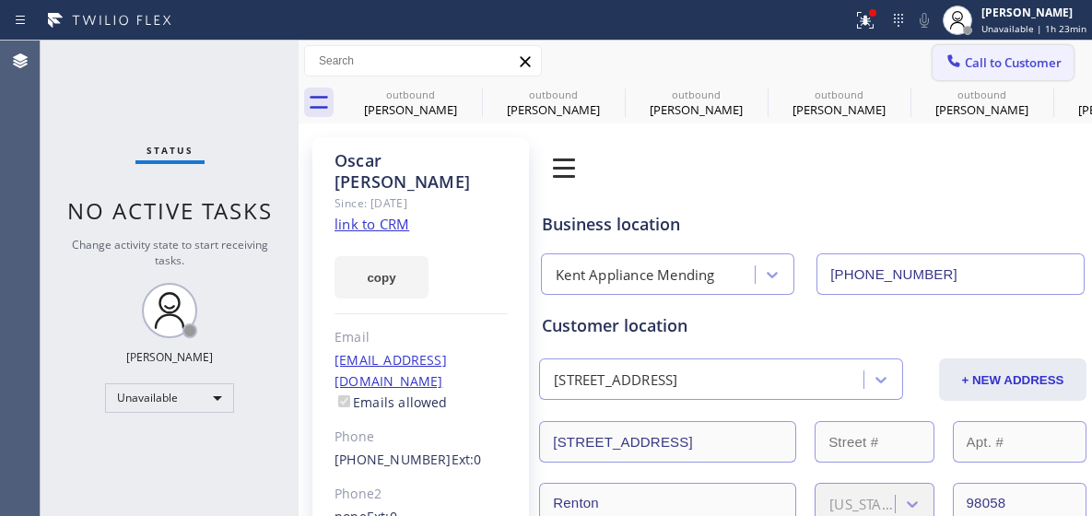
click at [971, 65] on span "Call to Customer" at bounding box center [1013, 62] width 97 height 17
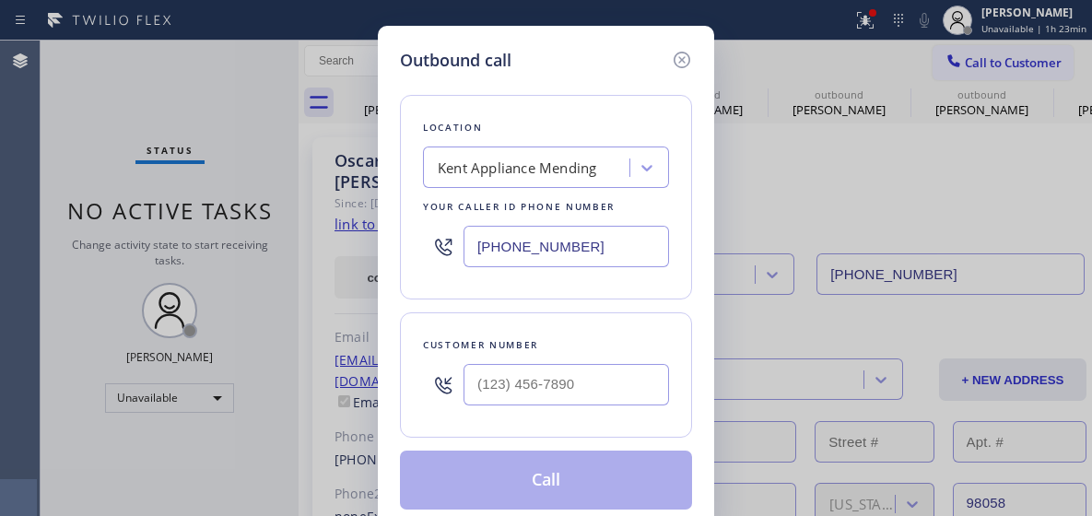
click at [527, 238] on input "[PHONE_NUMBER]" at bounding box center [565, 246] width 205 height 41
paste input "13) 583-3133"
type input "[PHONE_NUMBER]"
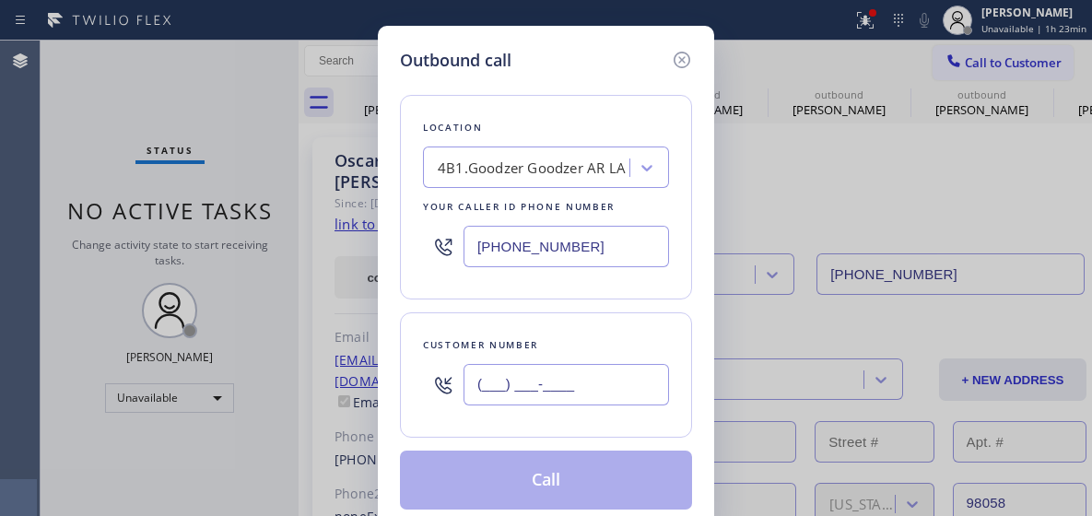
click at [518, 384] on input "(___) ___-____" at bounding box center [565, 384] width 205 height 41
paste input "661) 312-9037"
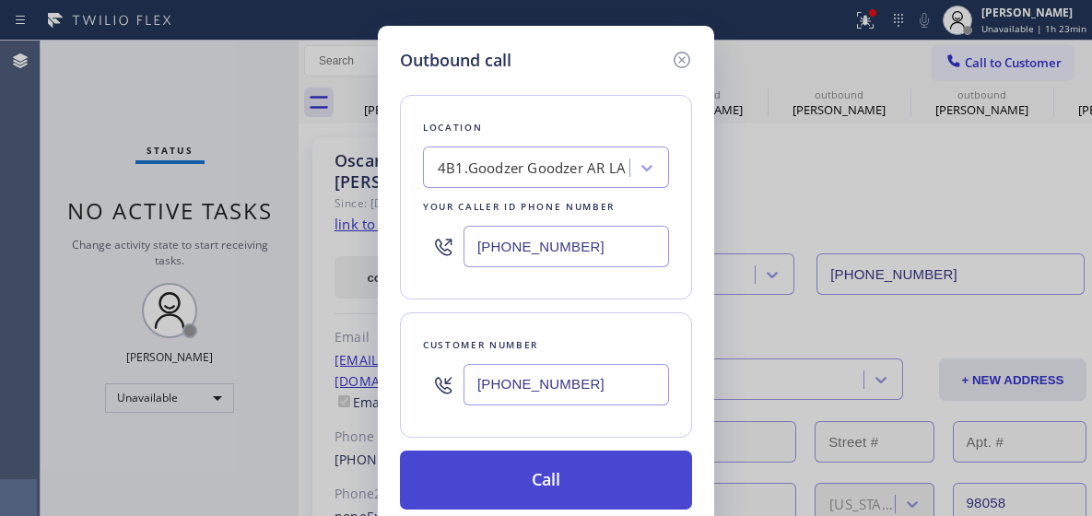
type input "[PHONE_NUMBER]"
click at [517, 470] on button "Call" at bounding box center [546, 480] width 292 height 59
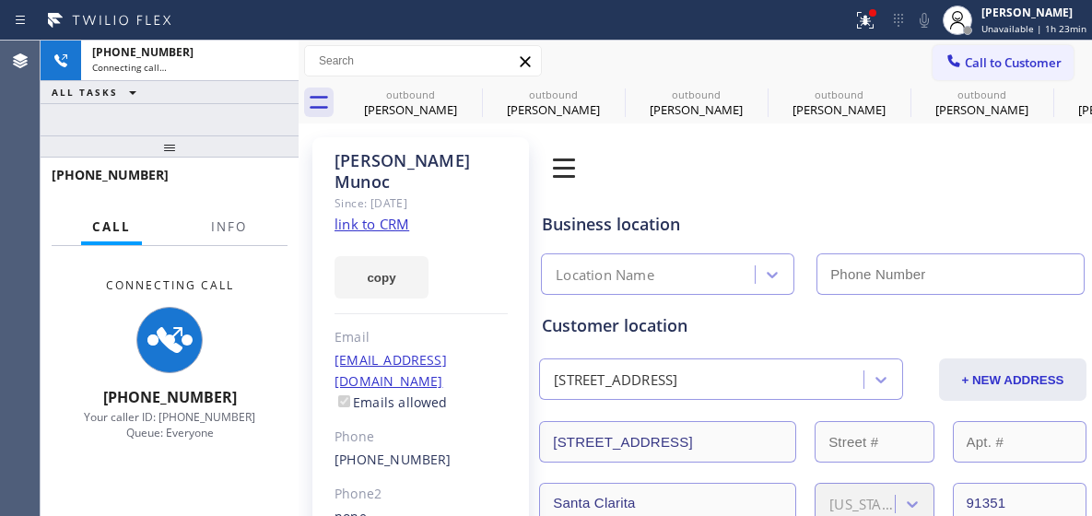
type input "[PHONE_NUMBER]"
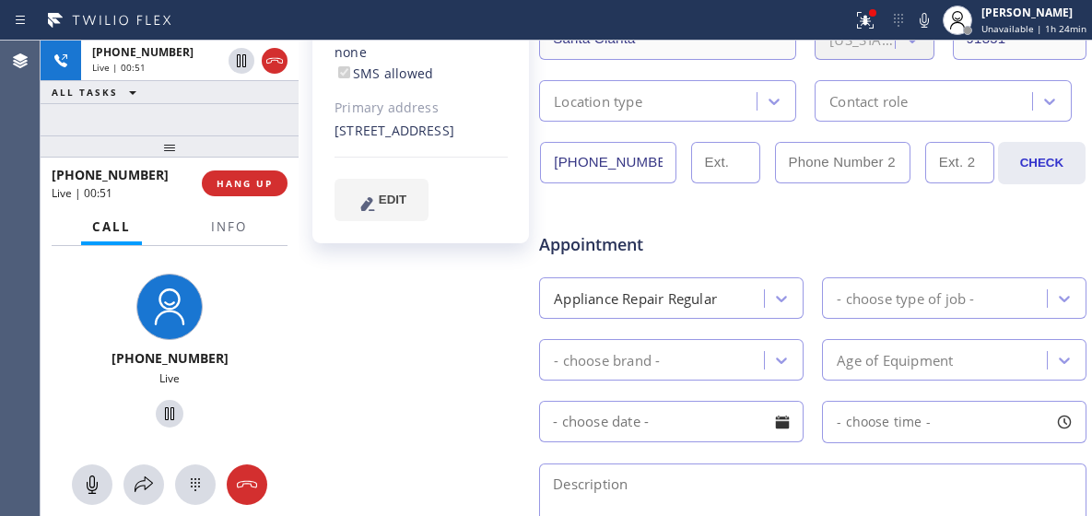
scroll to position [553, 0]
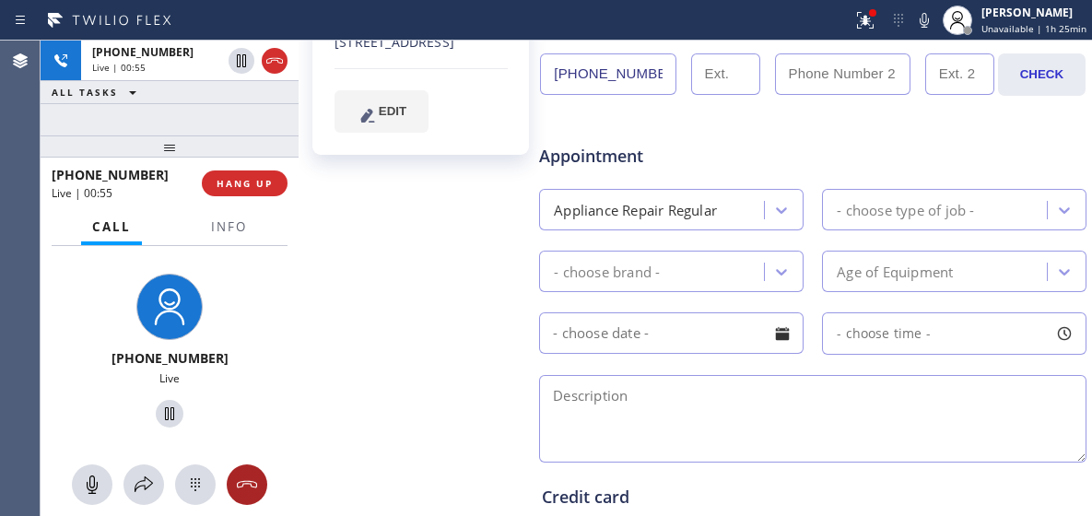
click at [242, 467] on button at bounding box center [247, 484] width 41 height 41
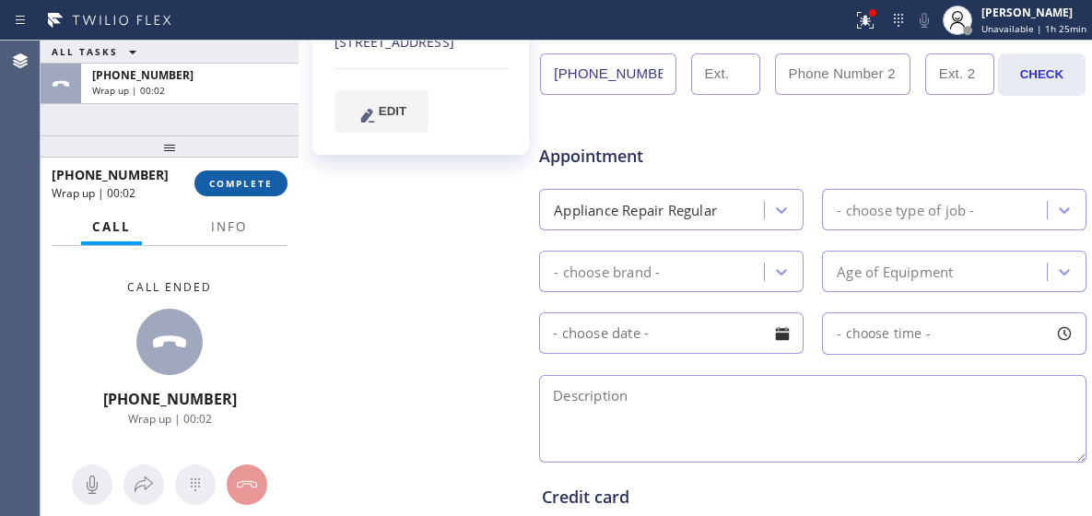
click at [224, 177] on span "COMPLETE" at bounding box center [241, 183] width 64 height 13
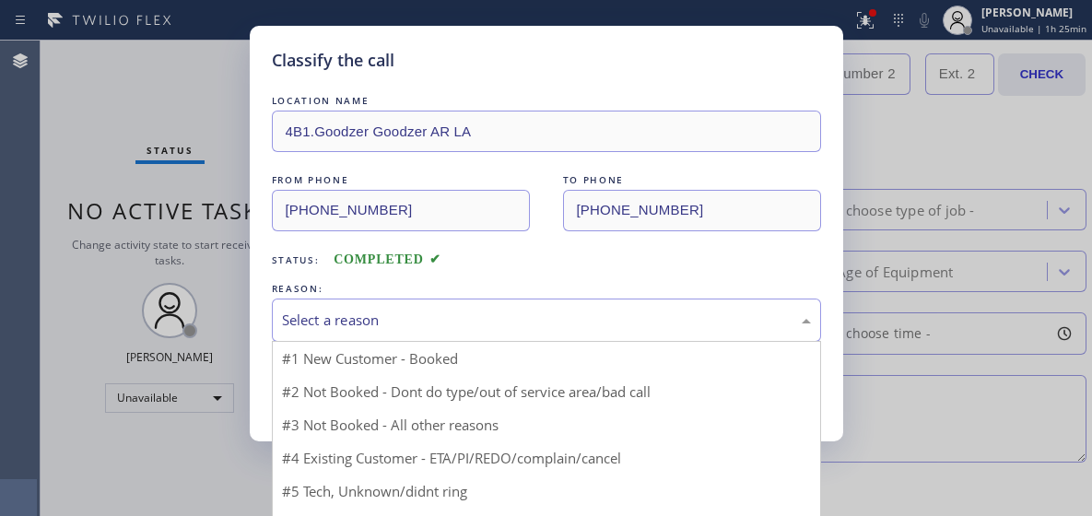
click at [436, 322] on div "Select a reason" at bounding box center [546, 320] width 529 height 21
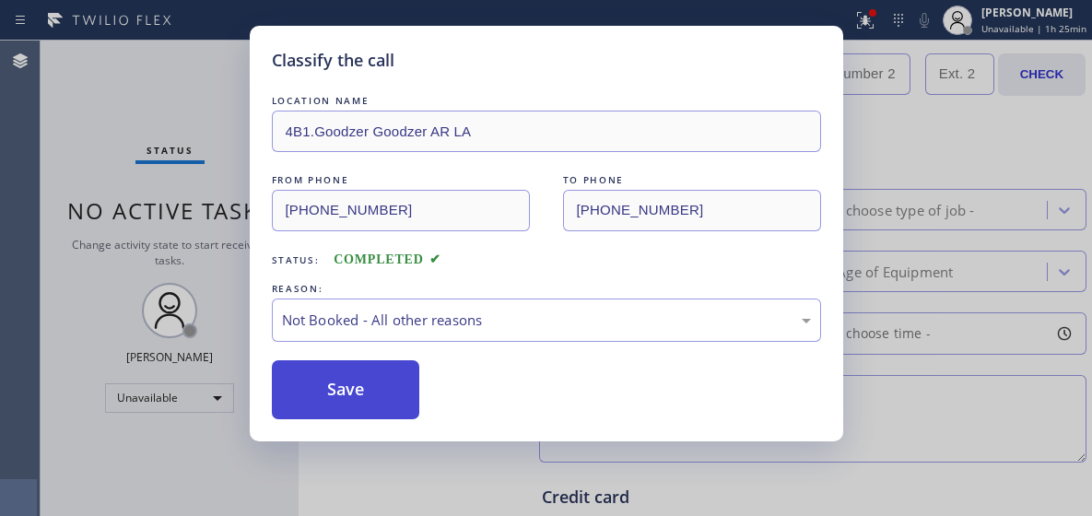
click at [392, 372] on button "Save" at bounding box center [346, 389] width 148 height 59
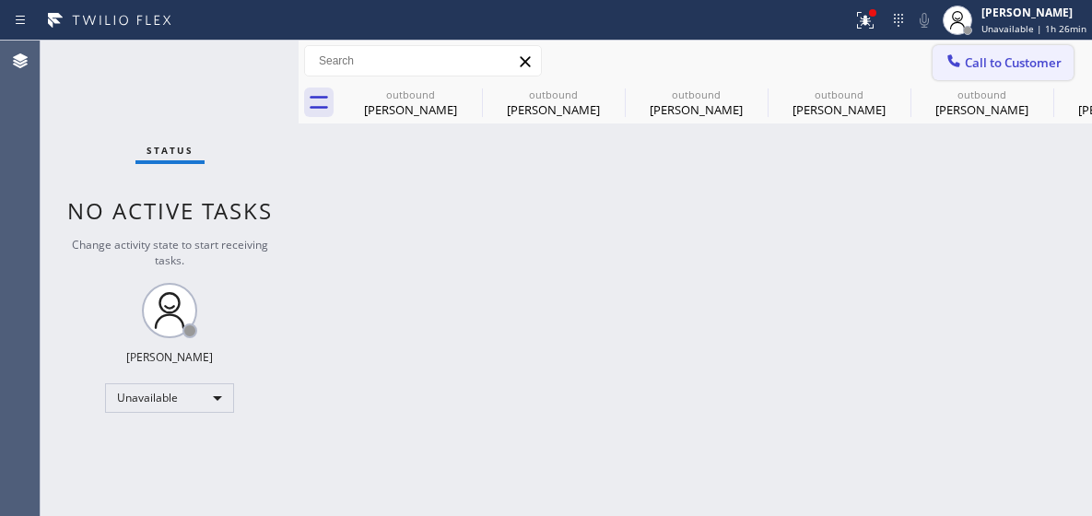
click at [1034, 62] on span "Call to Customer" at bounding box center [1013, 62] width 97 height 17
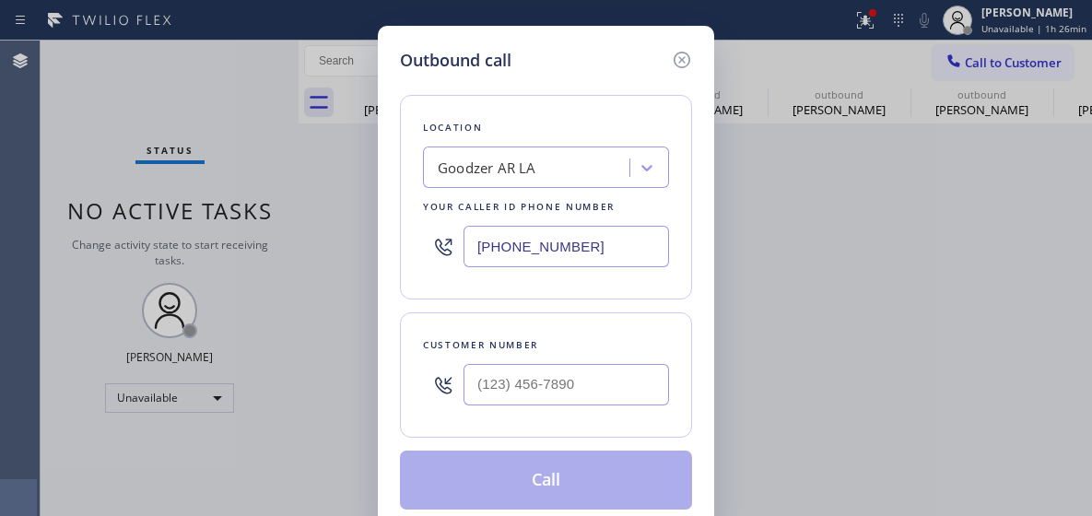
click at [528, 227] on input "[PHONE_NUMBER]" at bounding box center [565, 246] width 205 height 41
click at [533, 253] on input "[PHONE_NUMBER]" at bounding box center [565, 246] width 205 height 41
paste input "833) 371-0349"
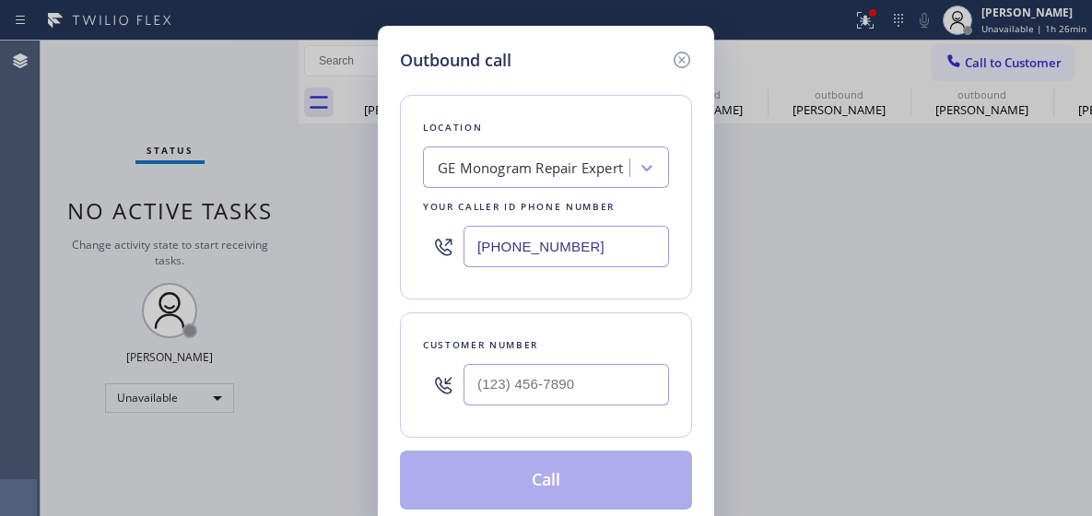
type input "[PHONE_NUMBER]"
click at [538, 370] on input "(___) ___-____" at bounding box center [565, 384] width 205 height 41
paste input "818) 203-0077"
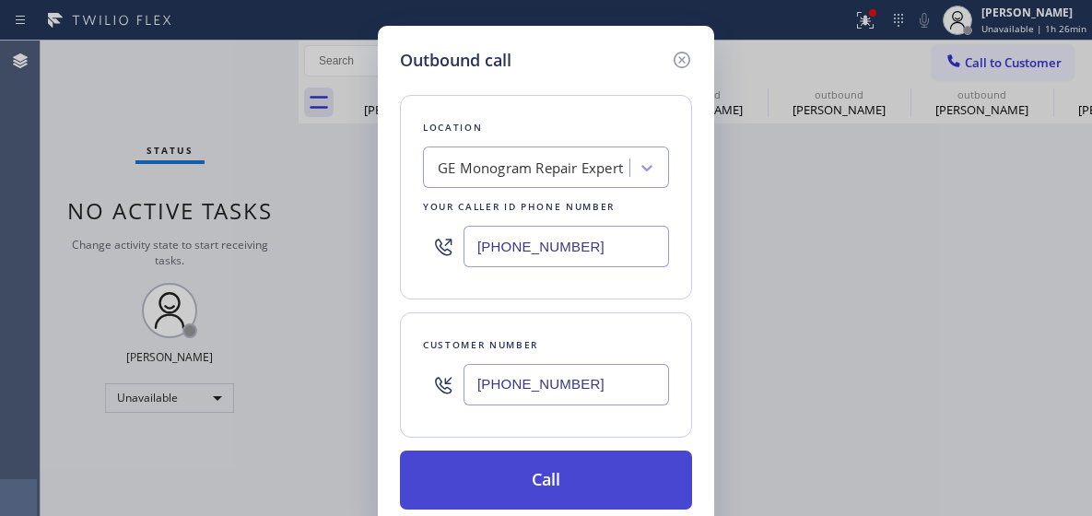
type input "[PHONE_NUMBER]"
click at [488, 480] on button "Call" at bounding box center [546, 480] width 292 height 59
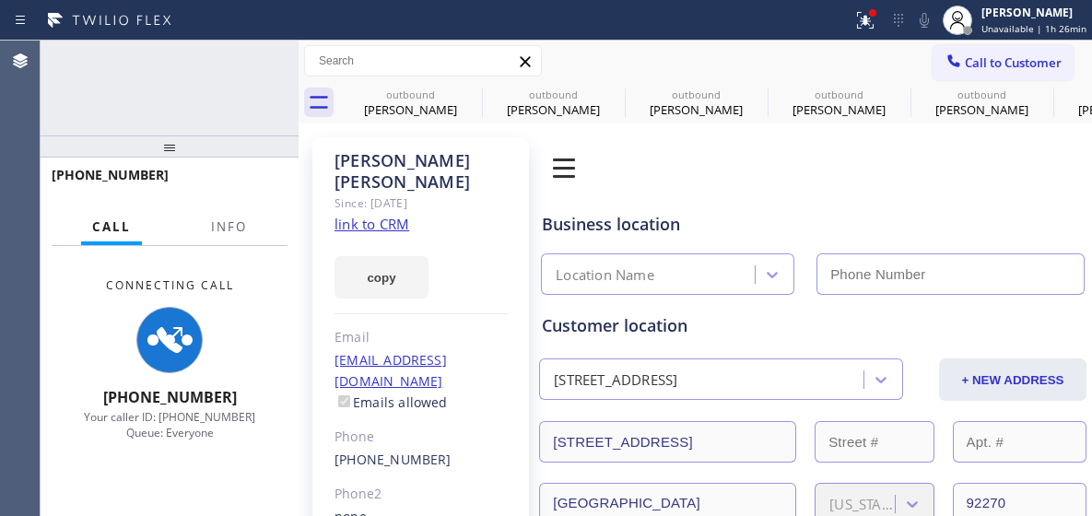
type input "[PHONE_NUMBER]"
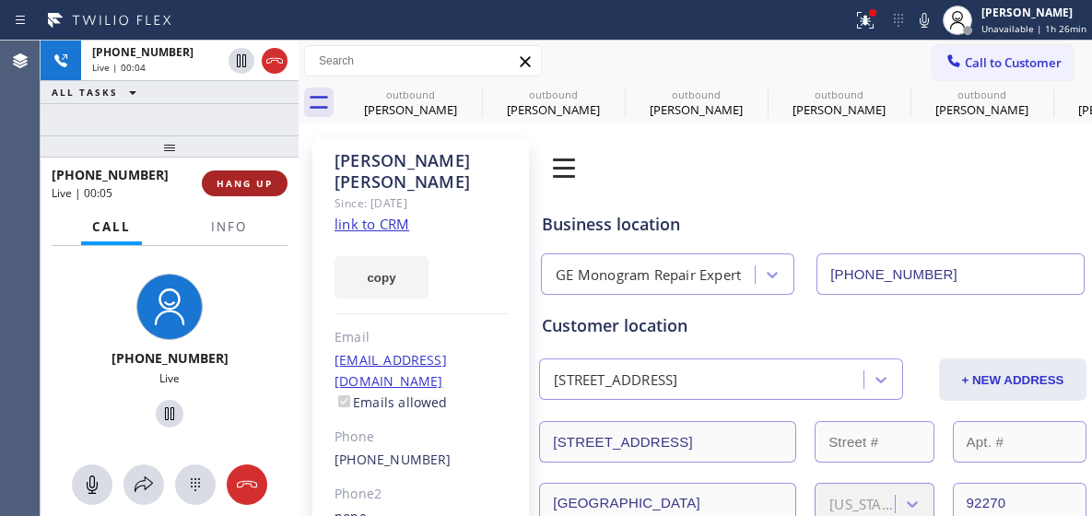
click at [261, 189] on span "HANG UP" at bounding box center [245, 183] width 56 height 13
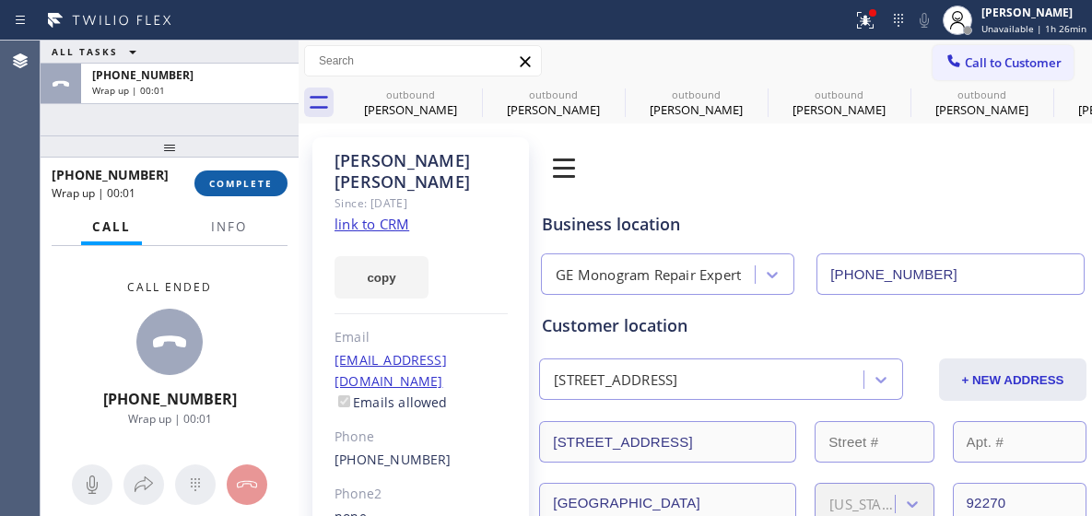
click at [252, 192] on button "COMPLETE" at bounding box center [240, 183] width 93 height 26
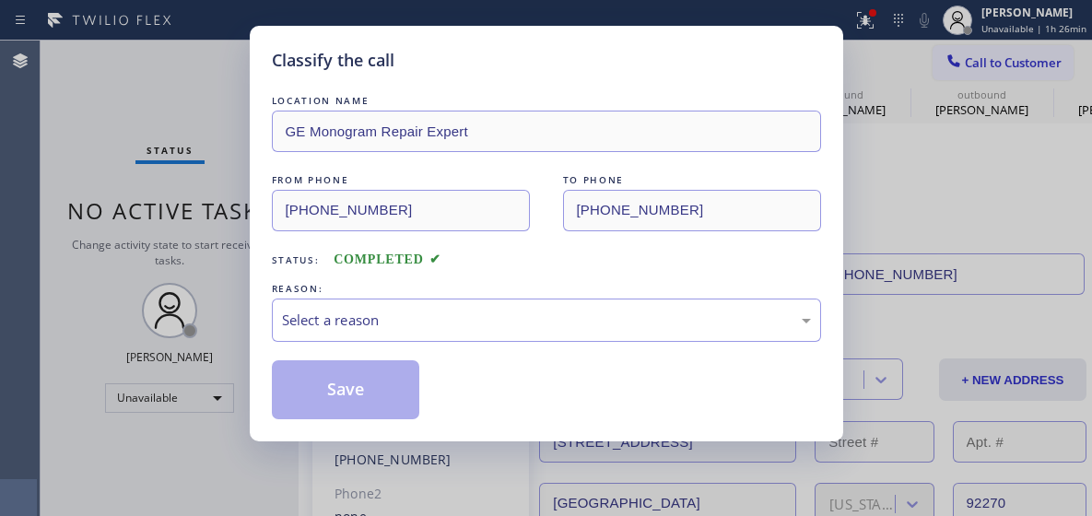
click at [417, 344] on div "LOCATION NAME GE Monogram Repair Expert FROM PHONE [PHONE_NUMBER] TO PHONE [PHO…" at bounding box center [546, 255] width 549 height 328
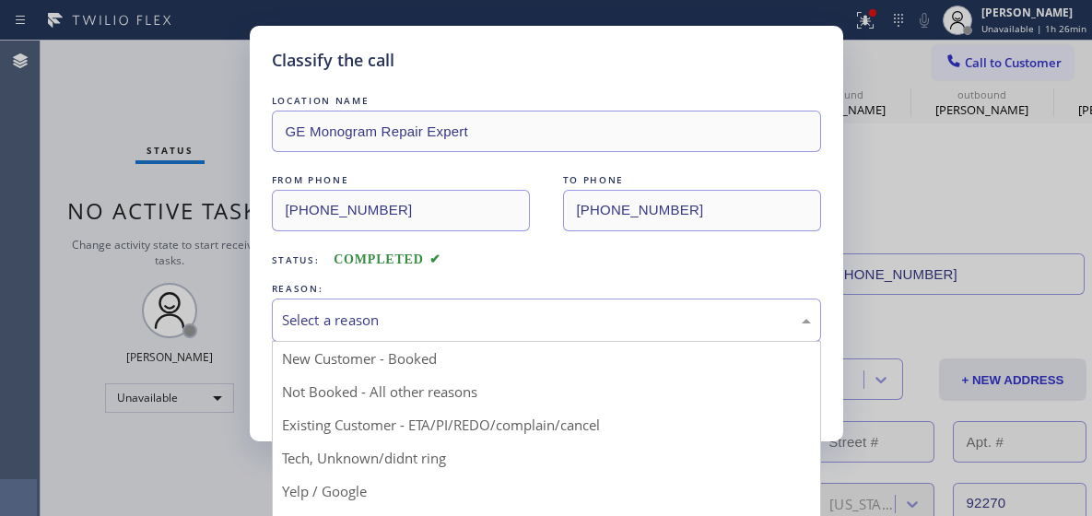
click at [417, 307] on div "Select a reason" at bounding box center [546, 319] width 549 height 43
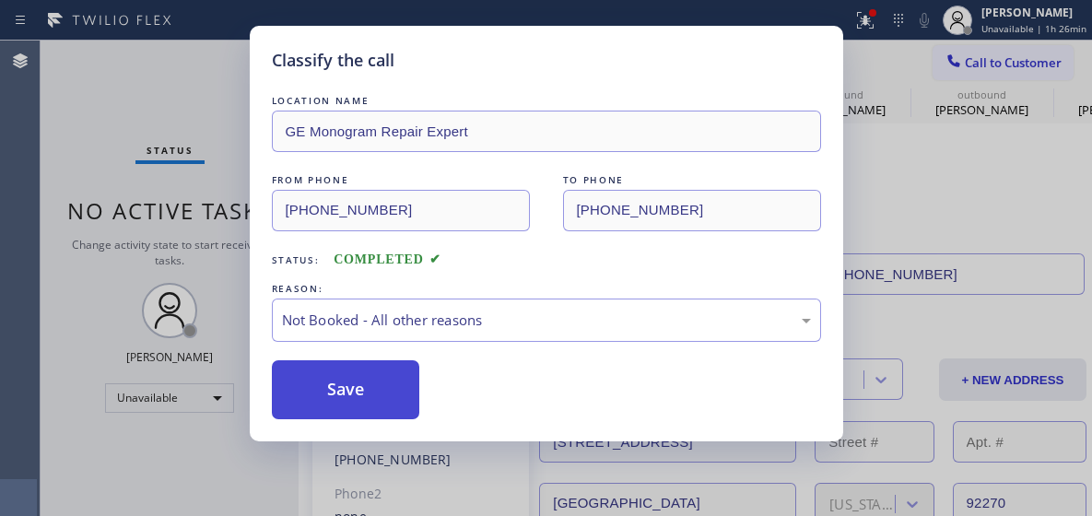
click at [389, 375] on button "Save" at bounding box center [346, 389] width 148 height 59
